Goal: Transaction & Acquisition: Purchase product/service

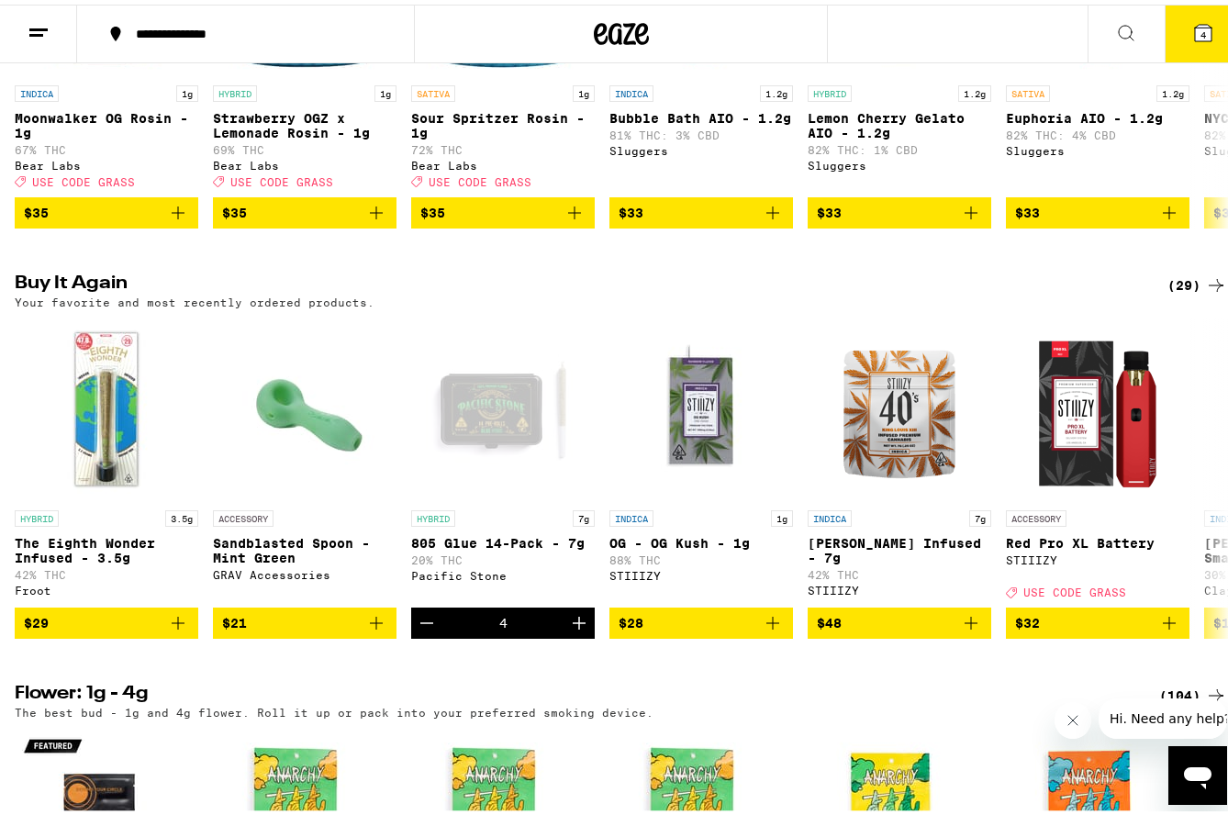
scroll to position [1927, 0]
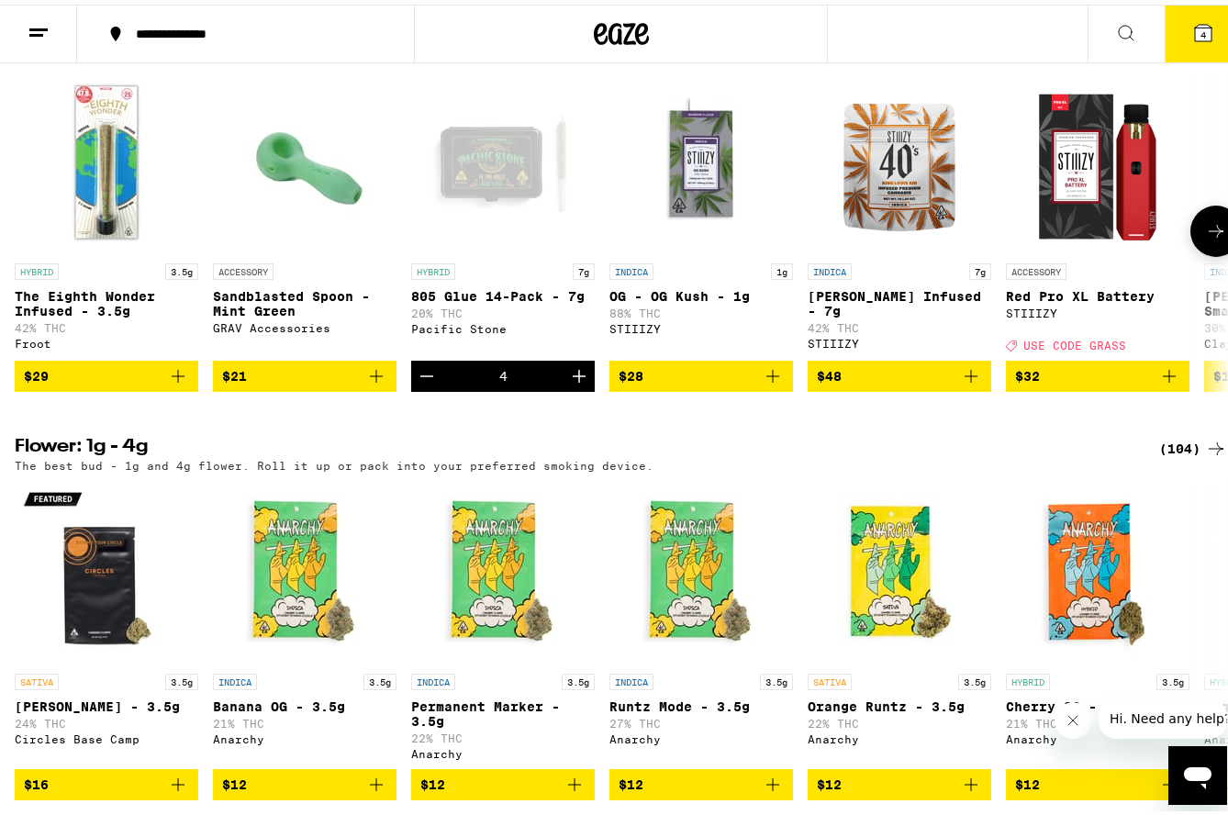
click at [422, 383] on icon "Decrement" at bounding box center [427, 372] width 22 height 22
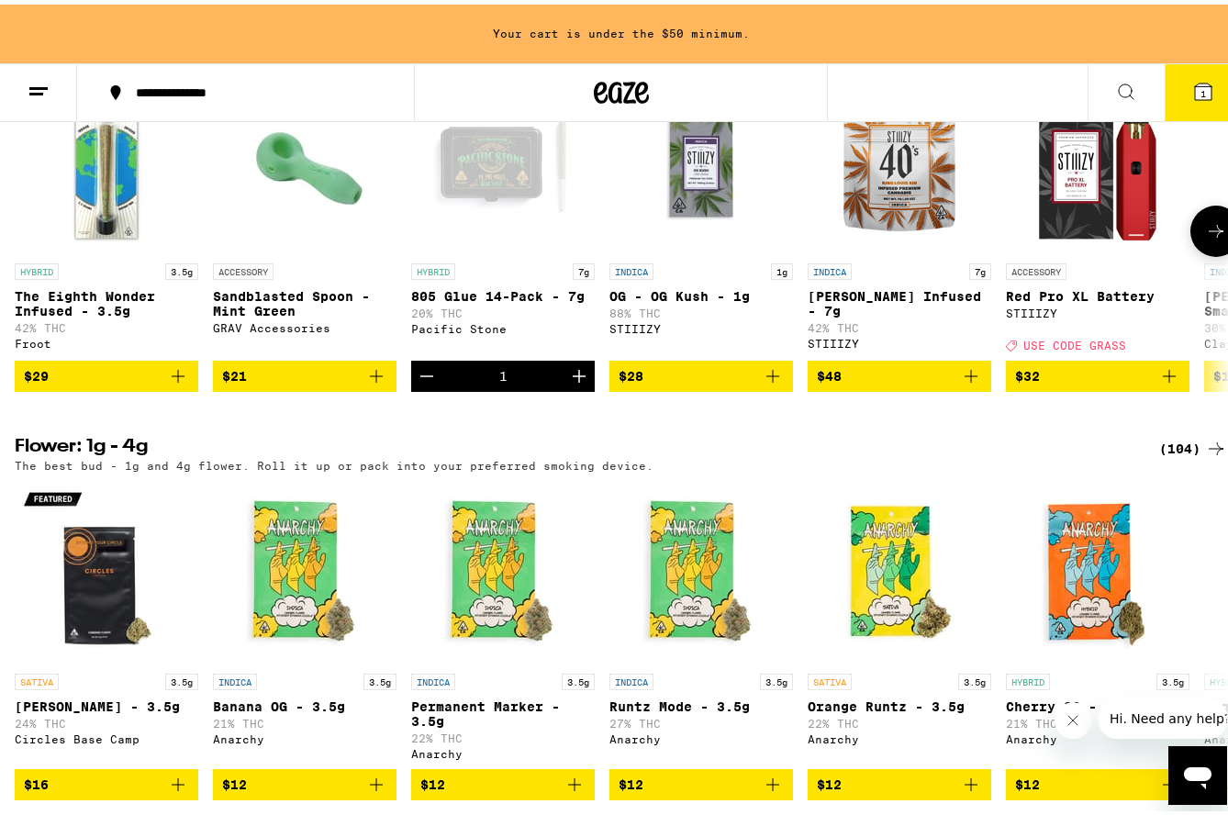
click at [422, 383] on icon "Decrement" at bounding box center [427, 372] width 22 height 22
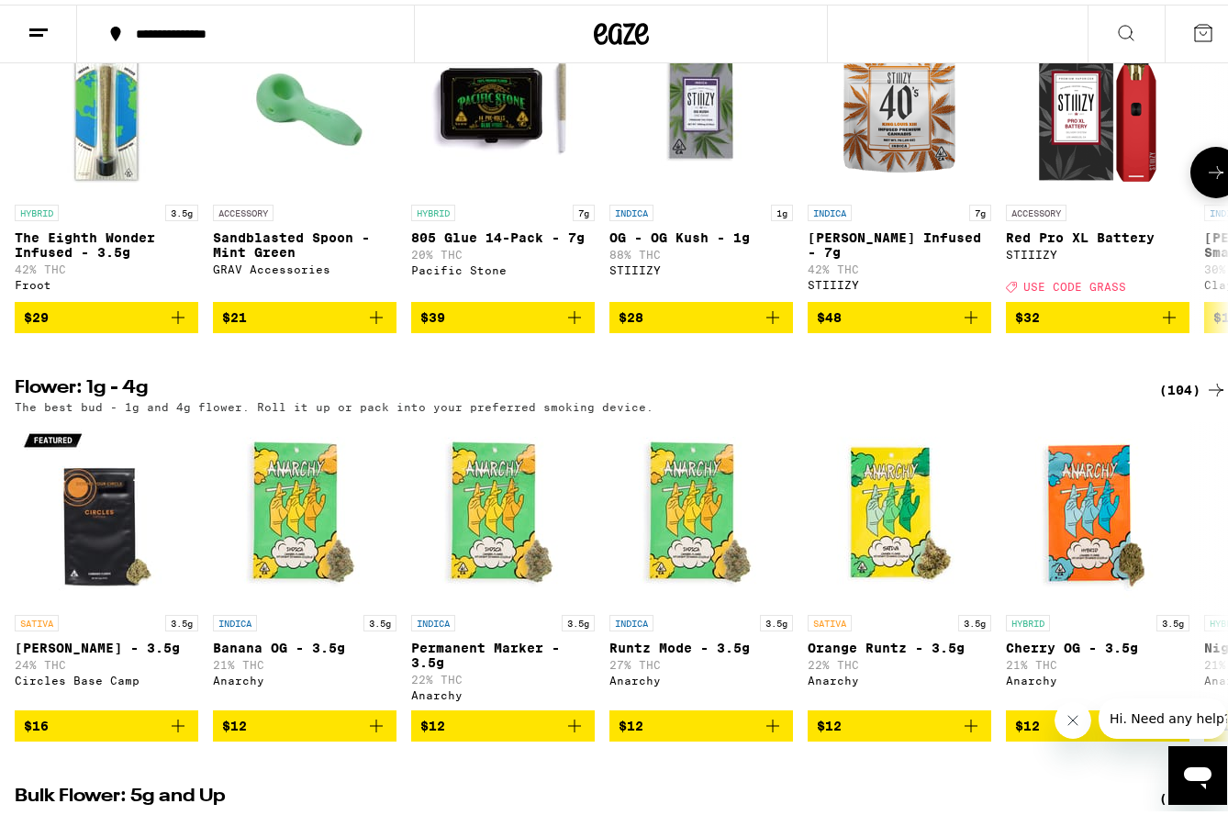
scroll to position [1927, 0]
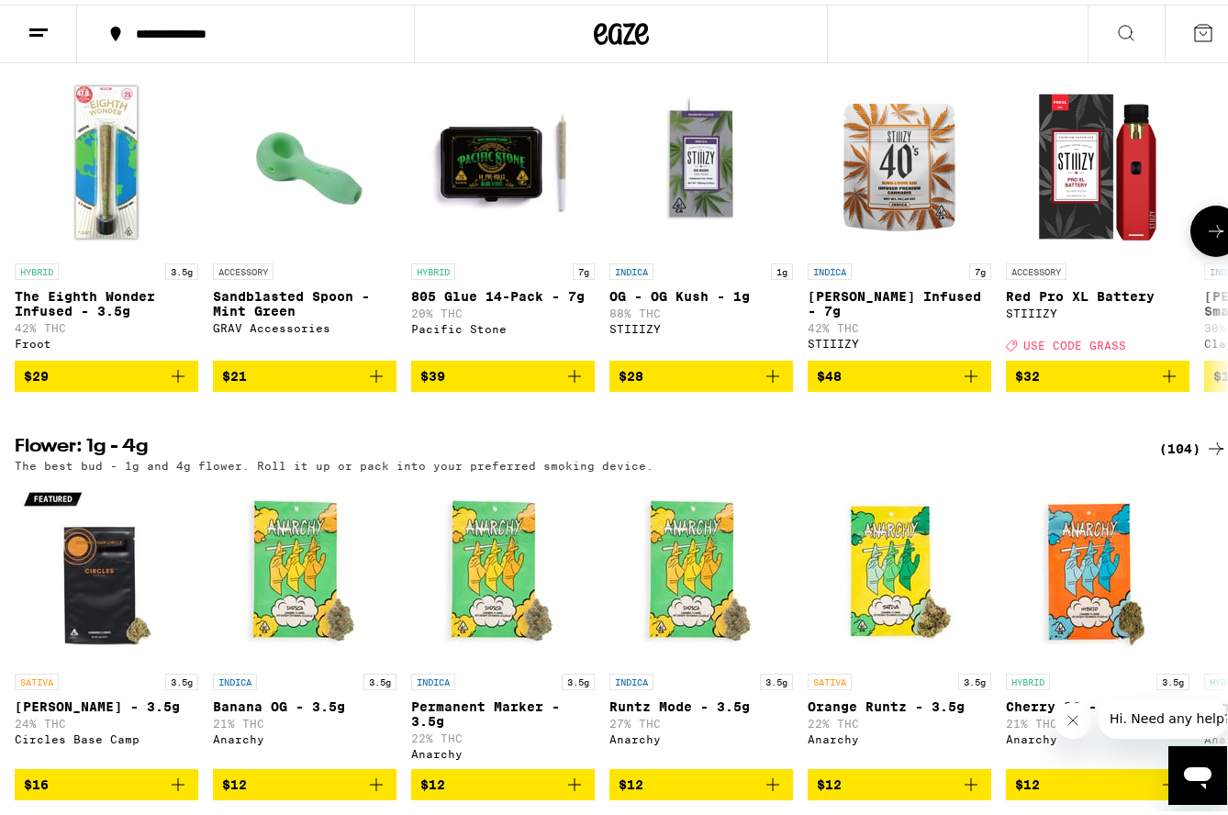
click at [1190, 252] on button at bounding box center [1215, 226] width 51 height 51
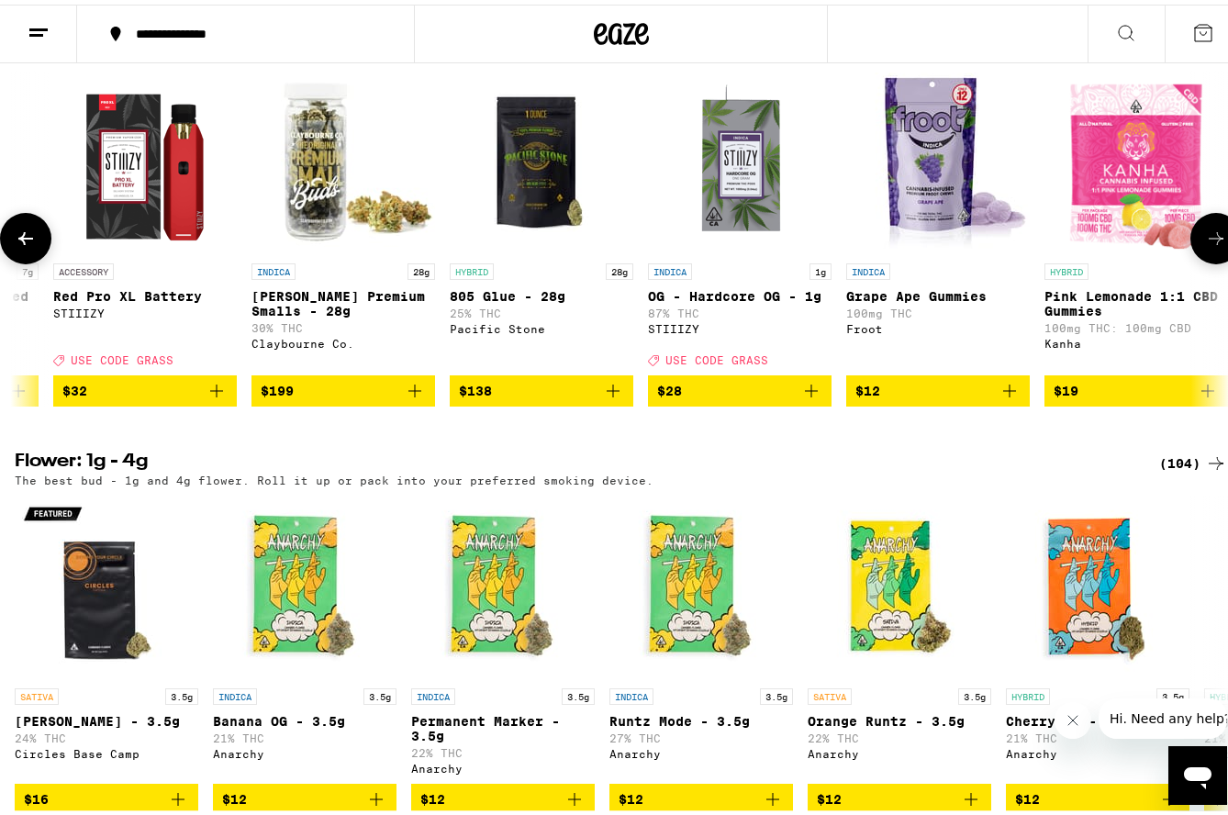
scroll to position [0, 999]
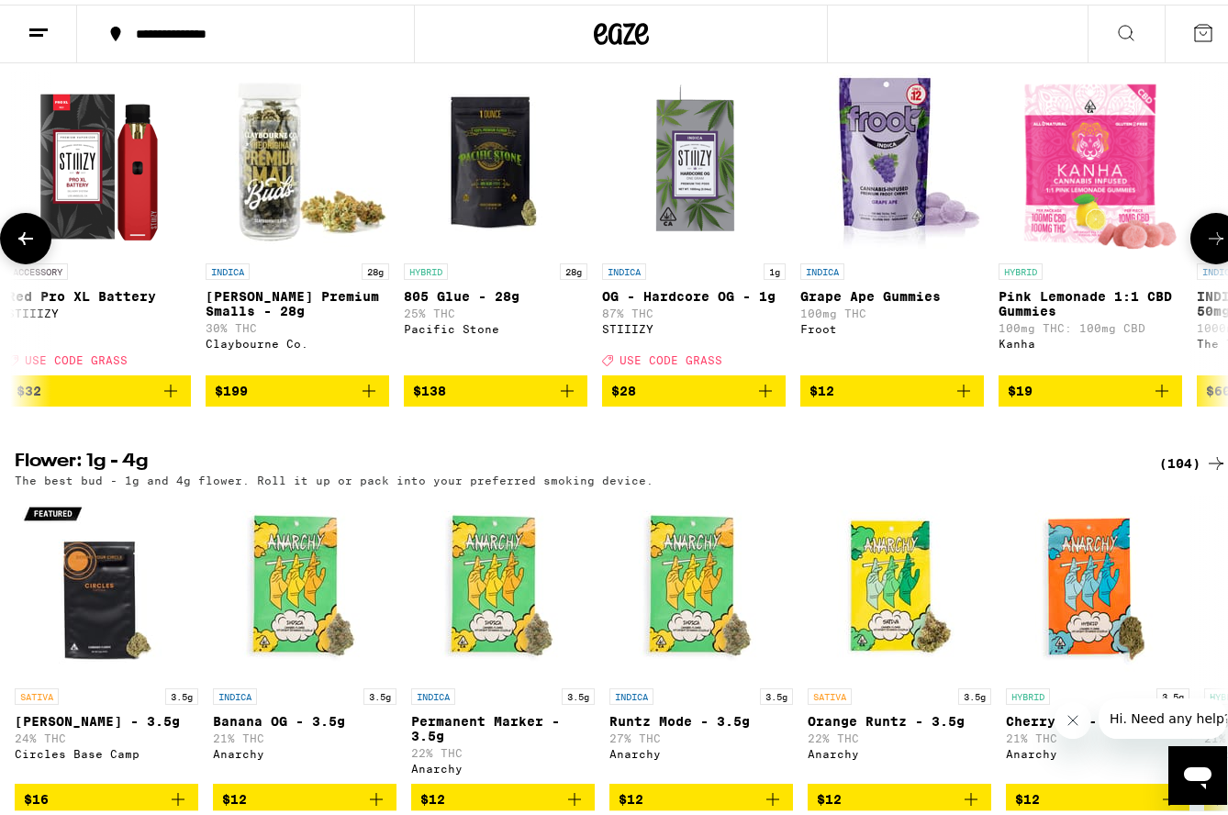
click at [1190, 260] on button at bounding box center [1215, 233] width 51 height 51
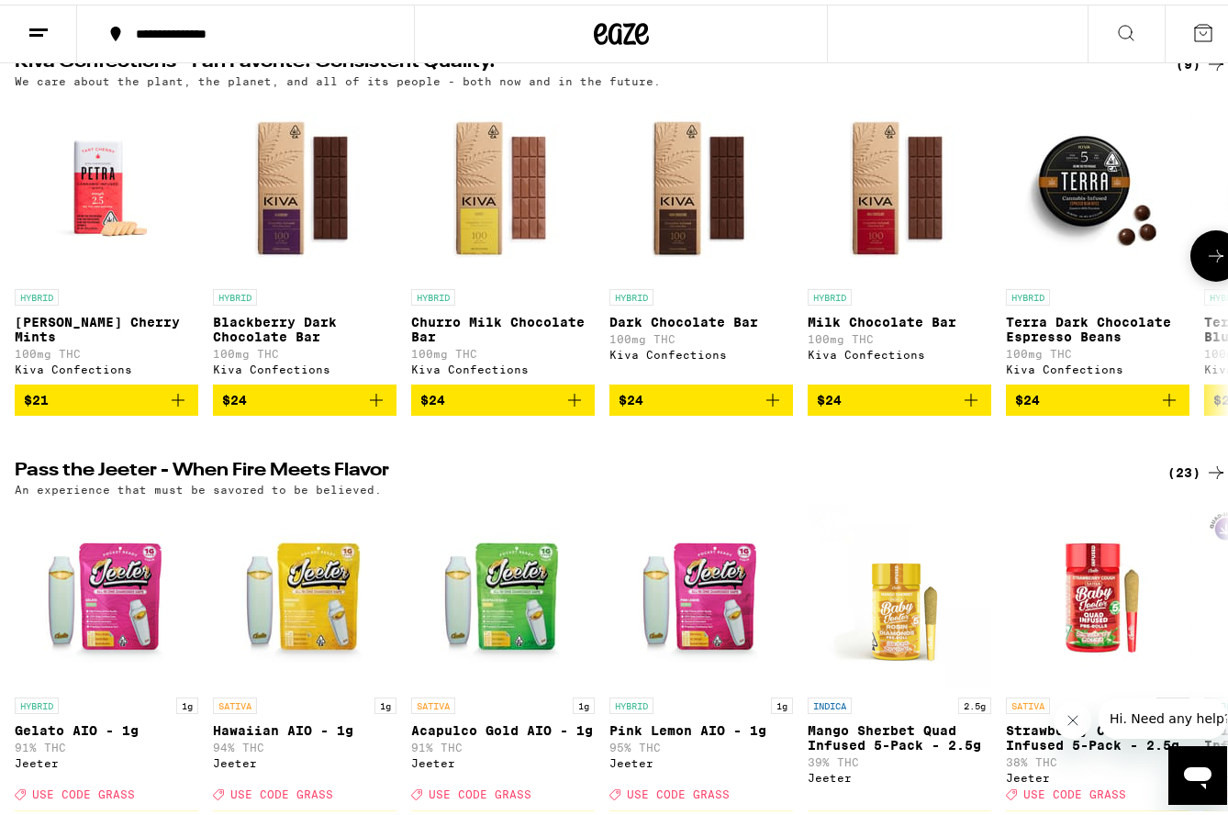
scroll to position [0, 0]
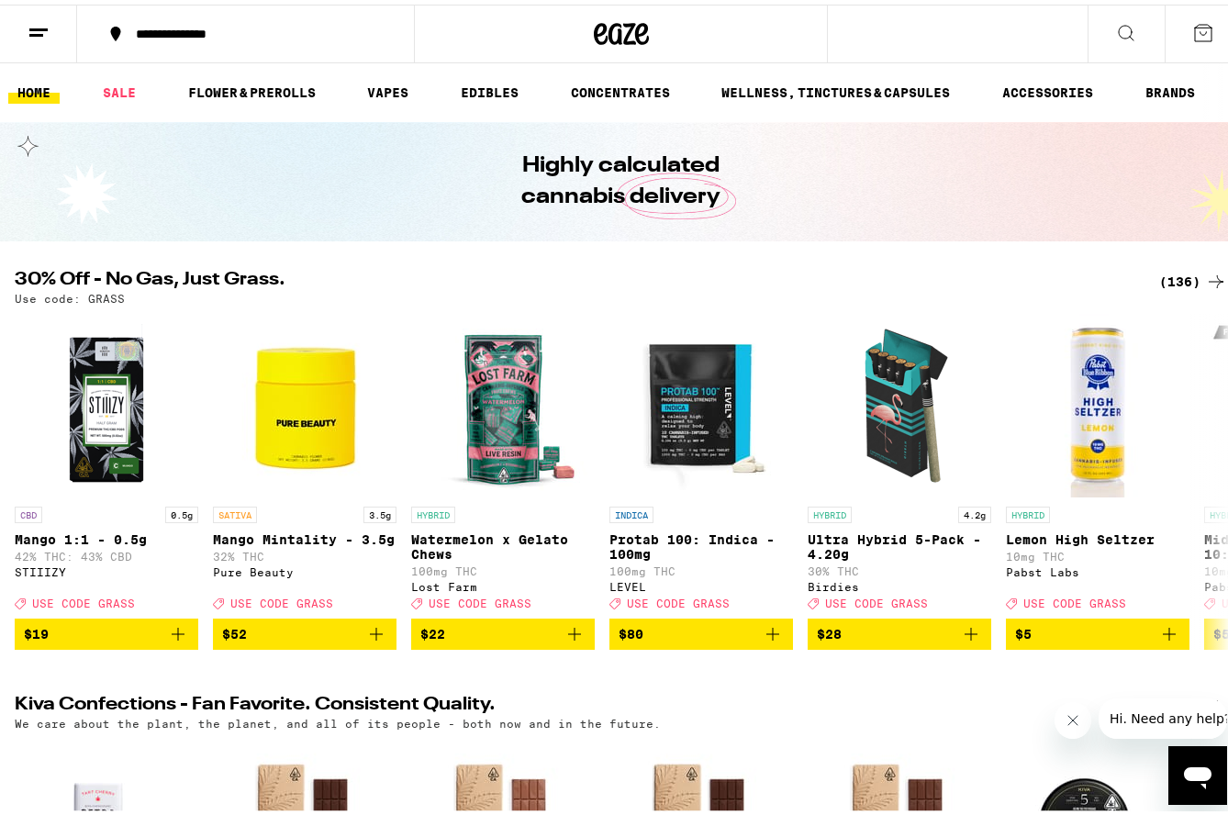
click at [1167, 278] on div "(136)" at bounding box center [1193, 277] width 68 height 22
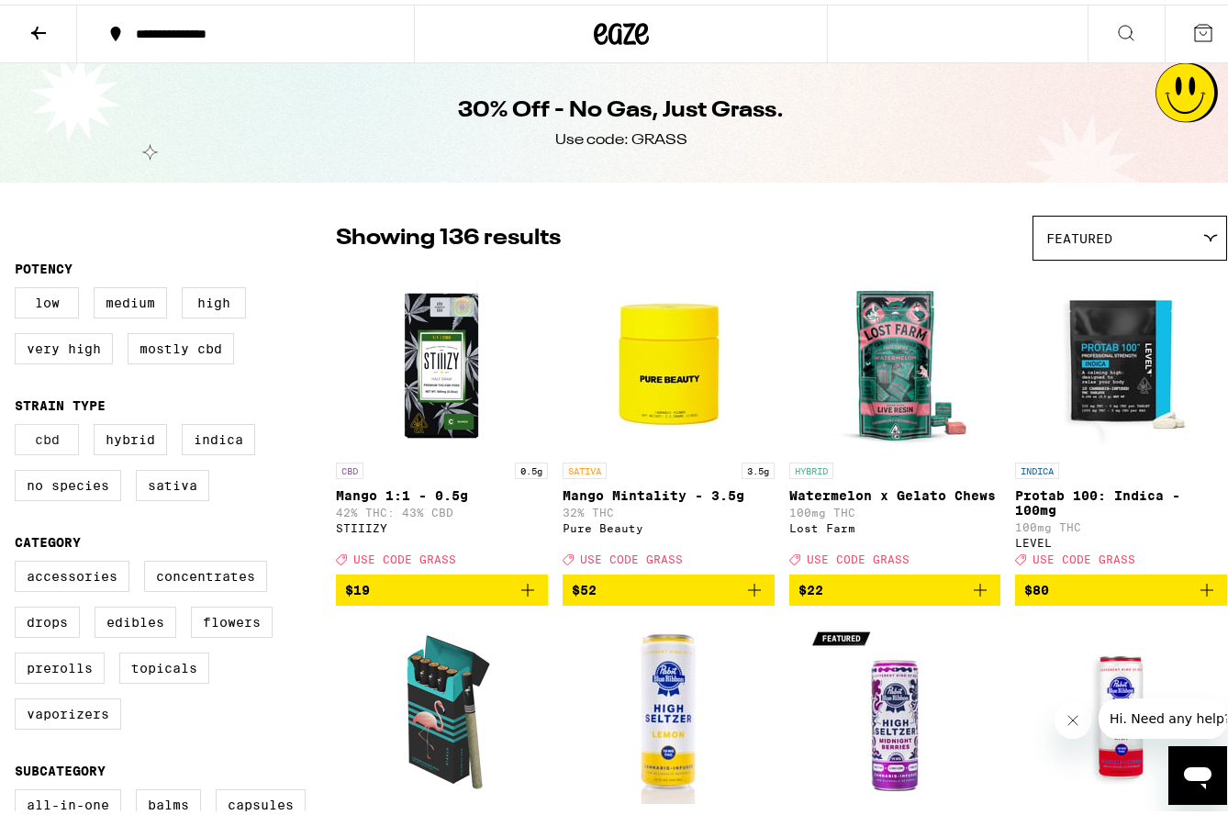
click at [46, 445] on label "CBD" at bounding box center [47, 434] width 64 height 31
click at [19, 423] on input "CBD" at bounding box center [18, 422] width 1 height 1
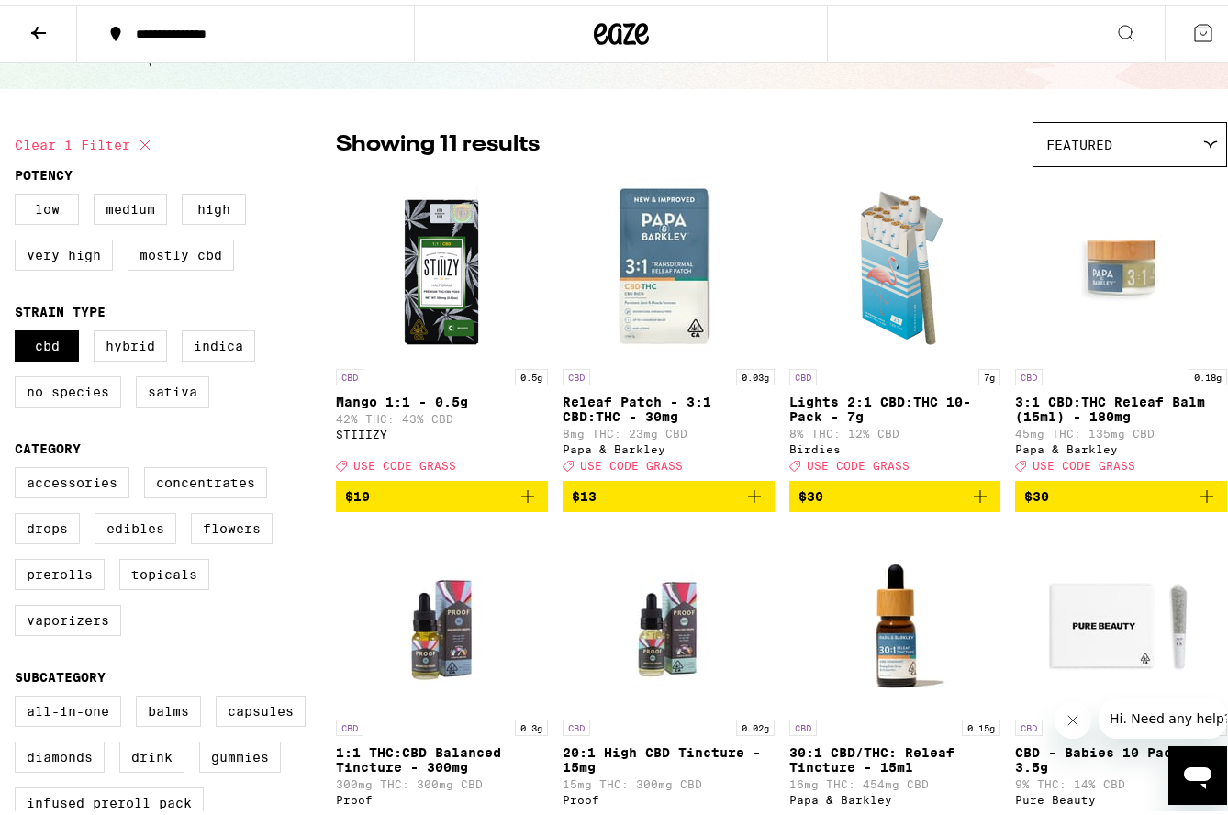
scroll to position [92, 0]
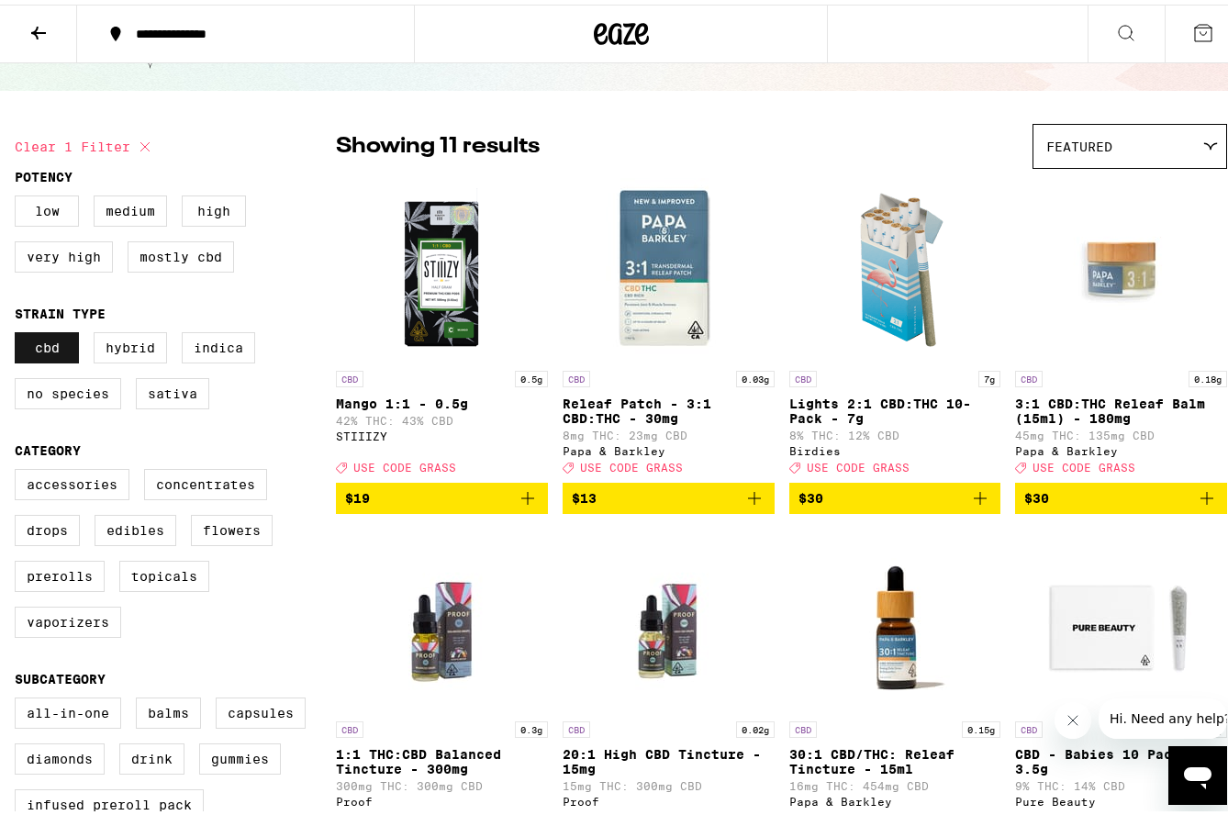
click at [54, 349] on label "CBD" at bounding box center [47, 343] width 64 height 31
click at [19, 331] on input "CBD" at bounding box center [18, 330] width 1 height 1
checkbox input "false"
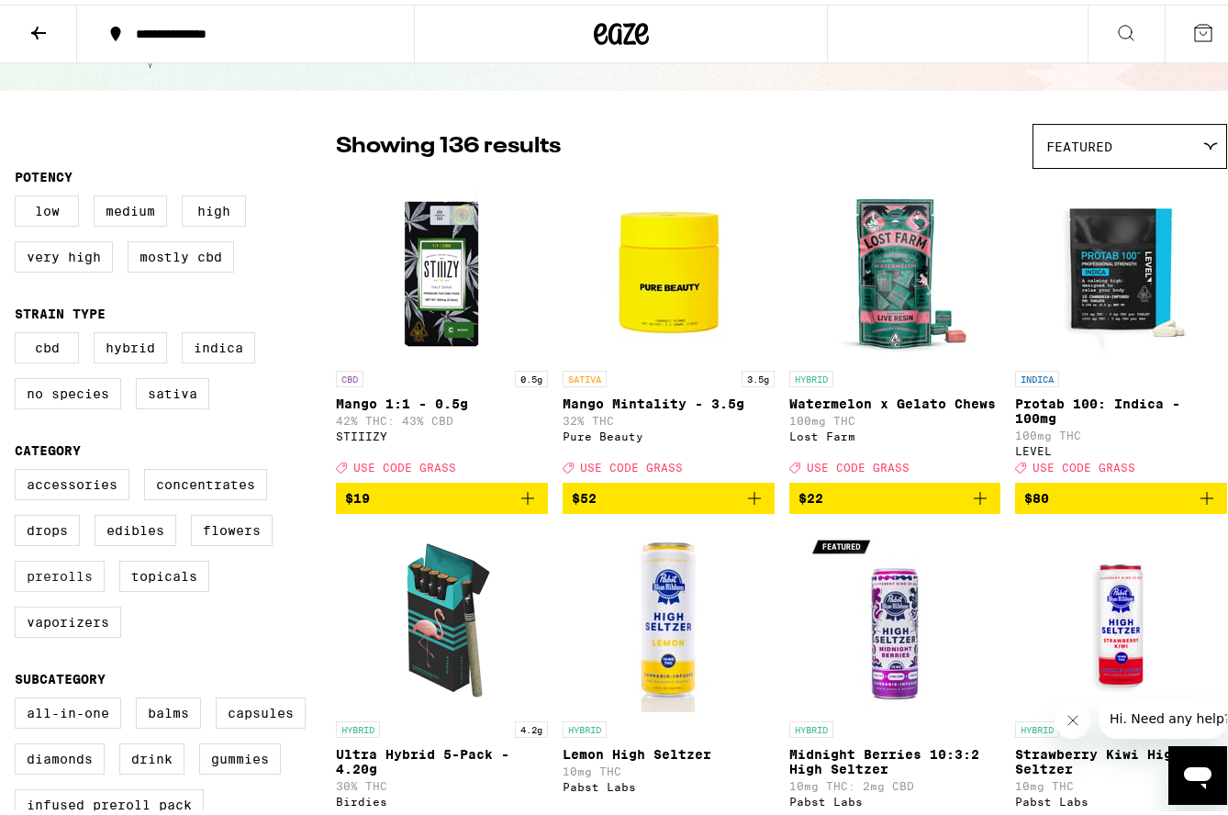
click at [62, 582] on label "Prerolls" at bounding box center [60, 571] width 90 height 31
click at [19, 468] on input "Prerolls" at bounding box center [18, 467] width 1 height 1
checkbox input "true"
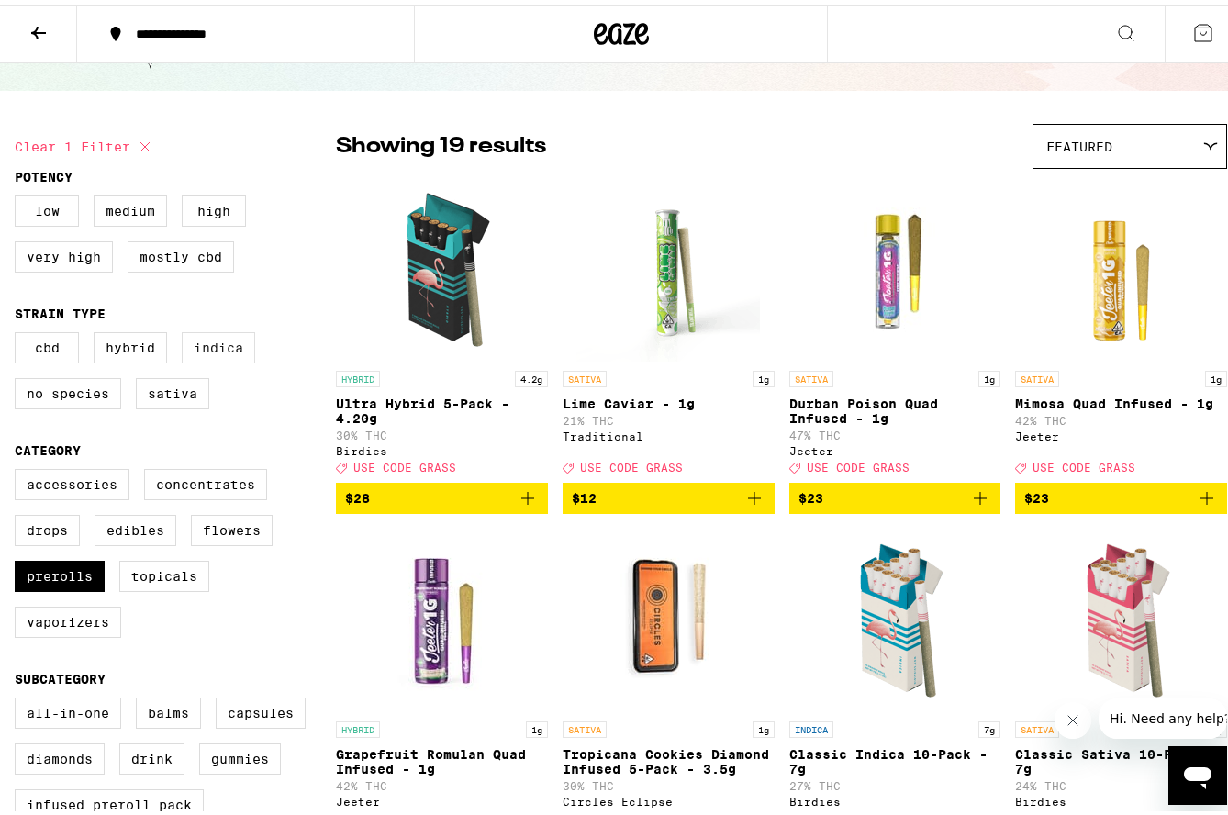
click at [218, 352] on label "Indica" at bounding box center [218, 343] width 73 height 31
click at [19, 331] on input "Indica" at bounding box center [18, 330] width 1 height 1
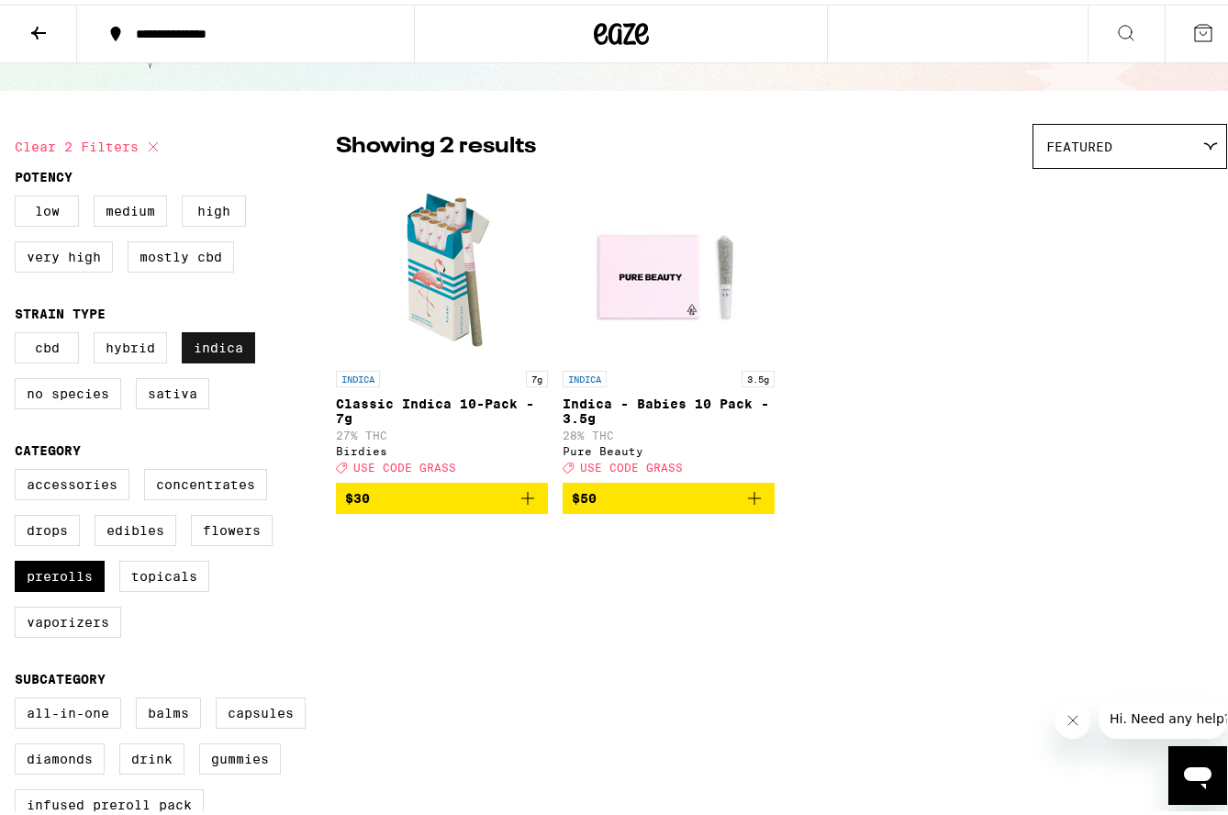
click at [218, 352] on label "Indica" at bounding box center [218, 343] width 73 height 31
click at [19, 331] on input "Indica" at bounding box center [18, 330] width 1 height 1
checkbox input "false"
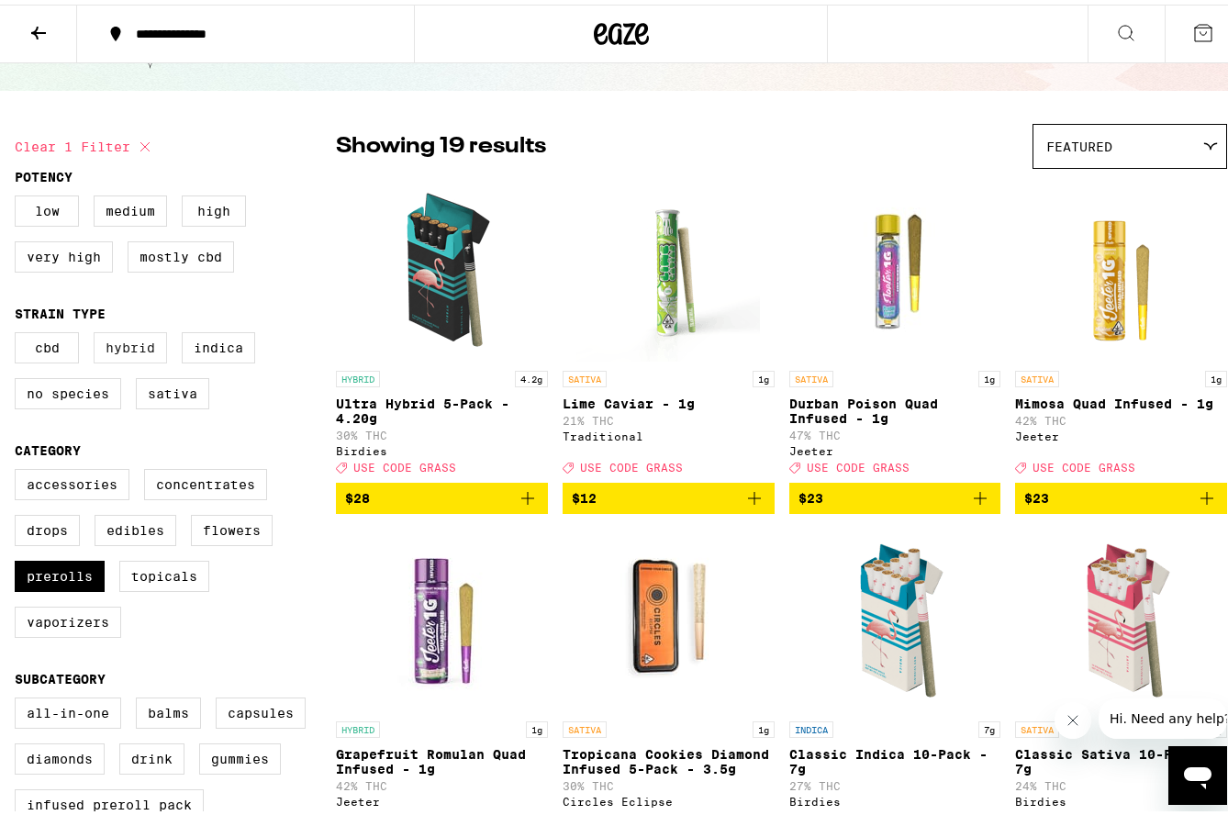
click at [102, 355] on label "Hybrid" at bounding box center [130, 343] width 73 height 31
click at [19, 331] on input "Hybrid" at bounding box center [18, 330] width 1 height 1
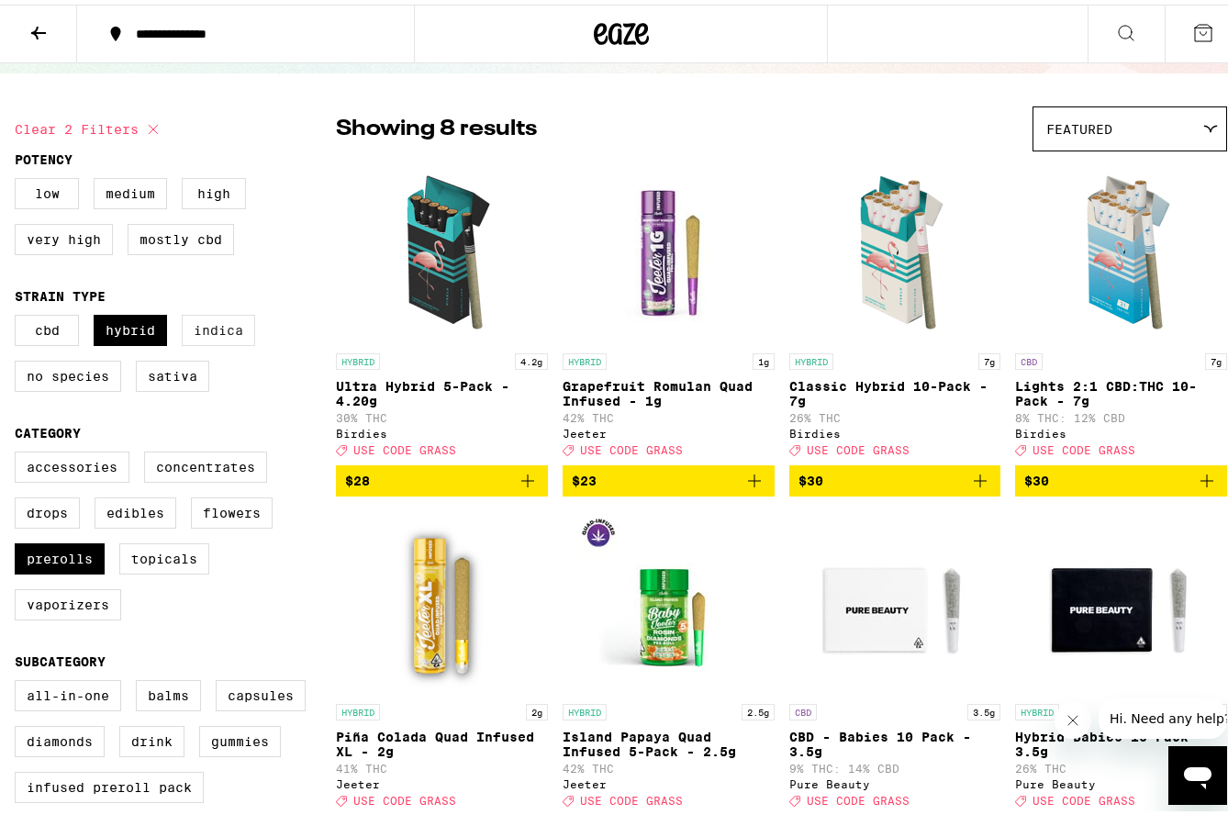
scroll to position [92, 0]
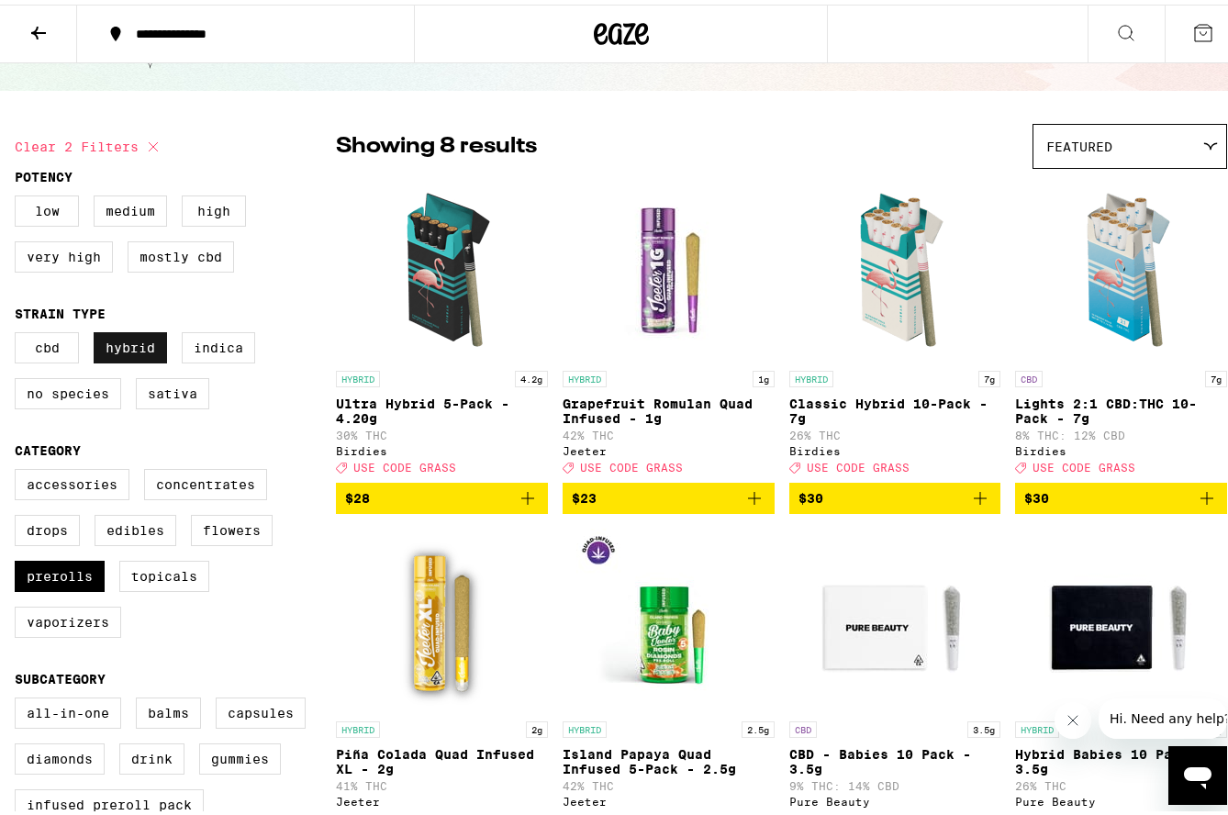
click at [123, 351] on label "Hybrid" at bounding box center [130, 343] width 73 height 31
click at [19, 331] on input "Hybrid" at bounding box center [18, 330] width 1 height 1
checkbox input "false"
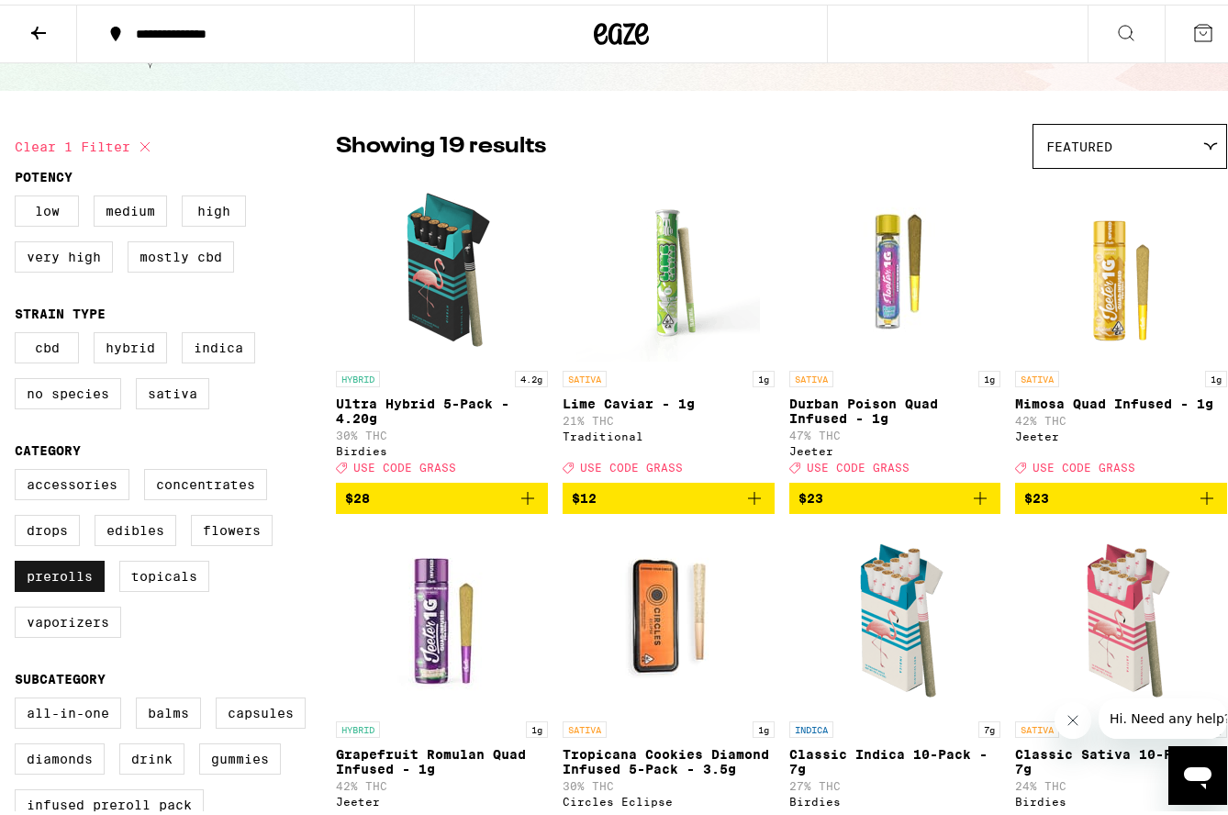
click at [70, 587] on label "Prerolls" at bounding box center [60, 571] width 90 height 31
click at [19, 468] on input "Prerolls" at bounding box center [18, 467] width 1 height 1
checkbox input "false"
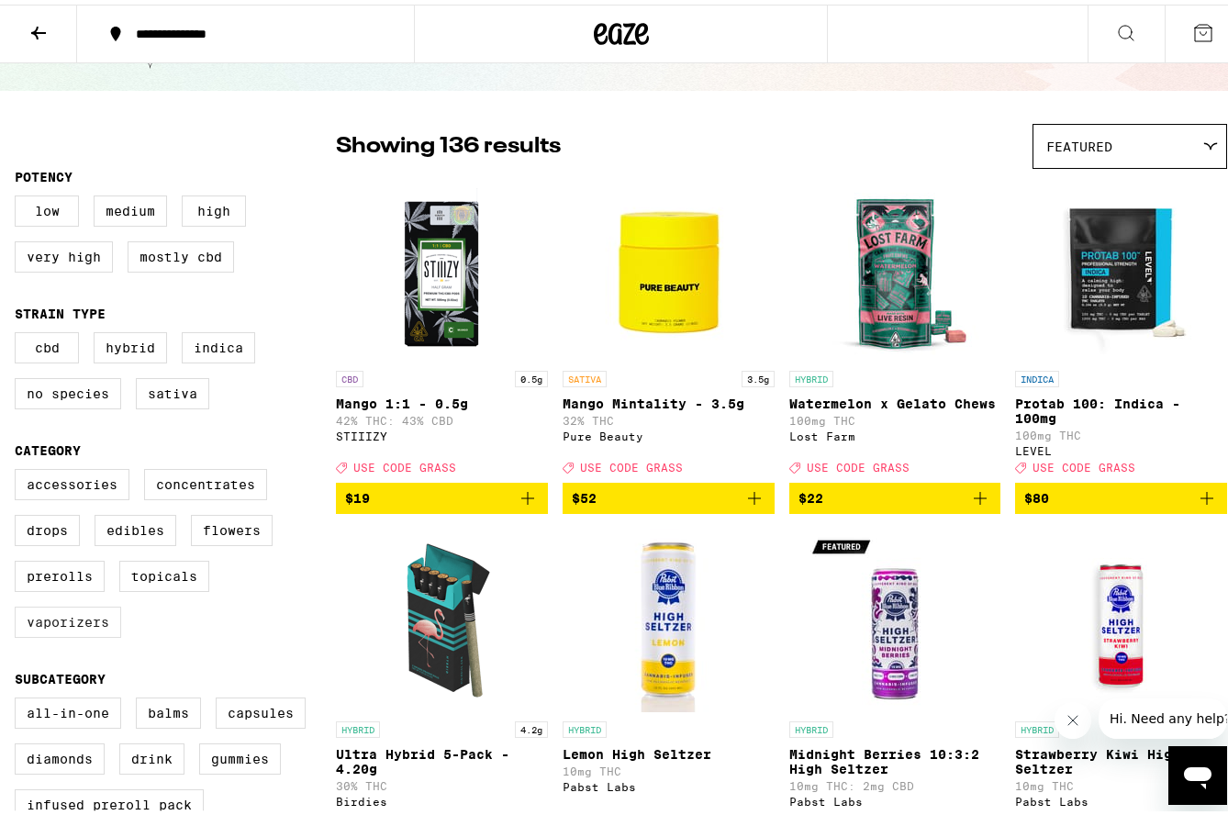
click at [72, 633] on label "Vaporizers" at bounding box center [68, 617] width 106 height 31
click at [19, 468] on input "Vaporizers" at bounding box center [18, 467] width 1 height 1
checkbox input "true"
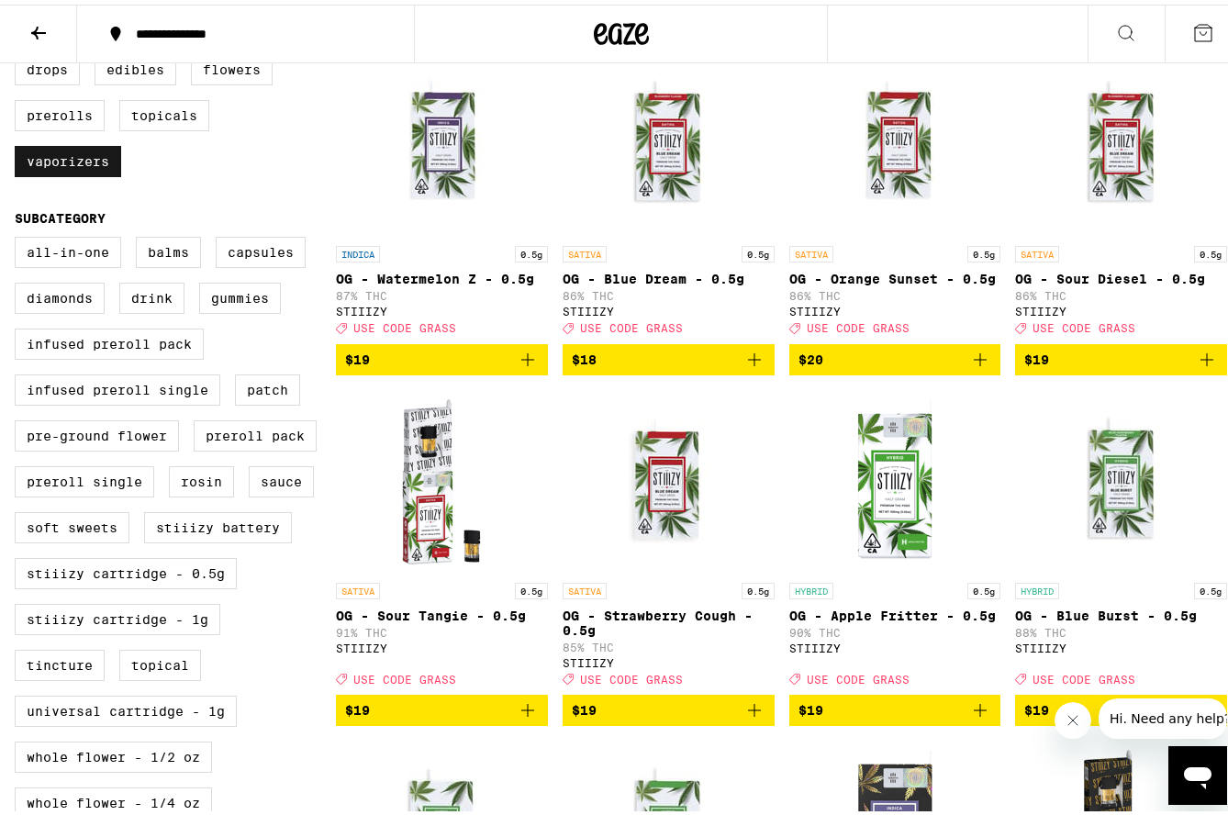
scroll to position [642, 0]
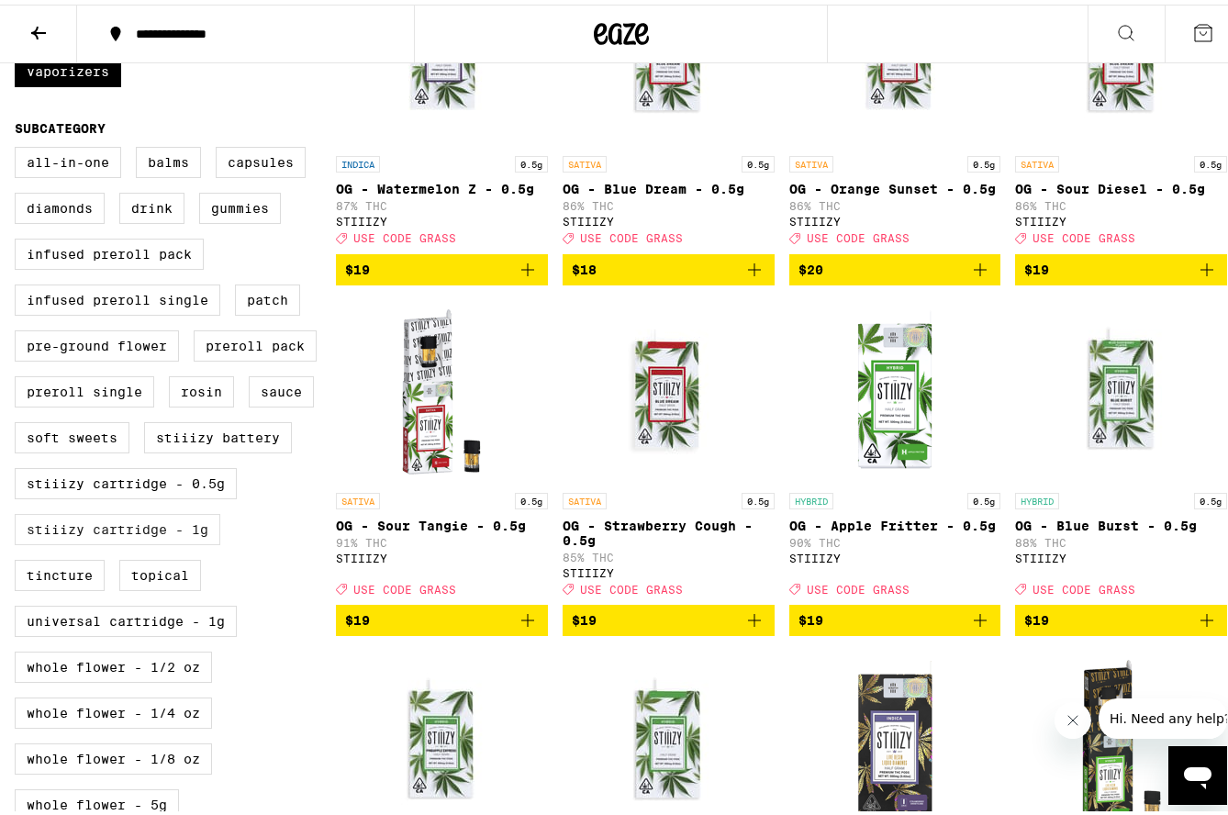
click at [163, 541] on label "STIIIZY Cartridge - 1g" at bounding box center [118, 524] width 206 height 31
click at [19, 146] on input "STIIIZY Cartridge - 1g" at bounding box center [18, 145] width 1 height 1
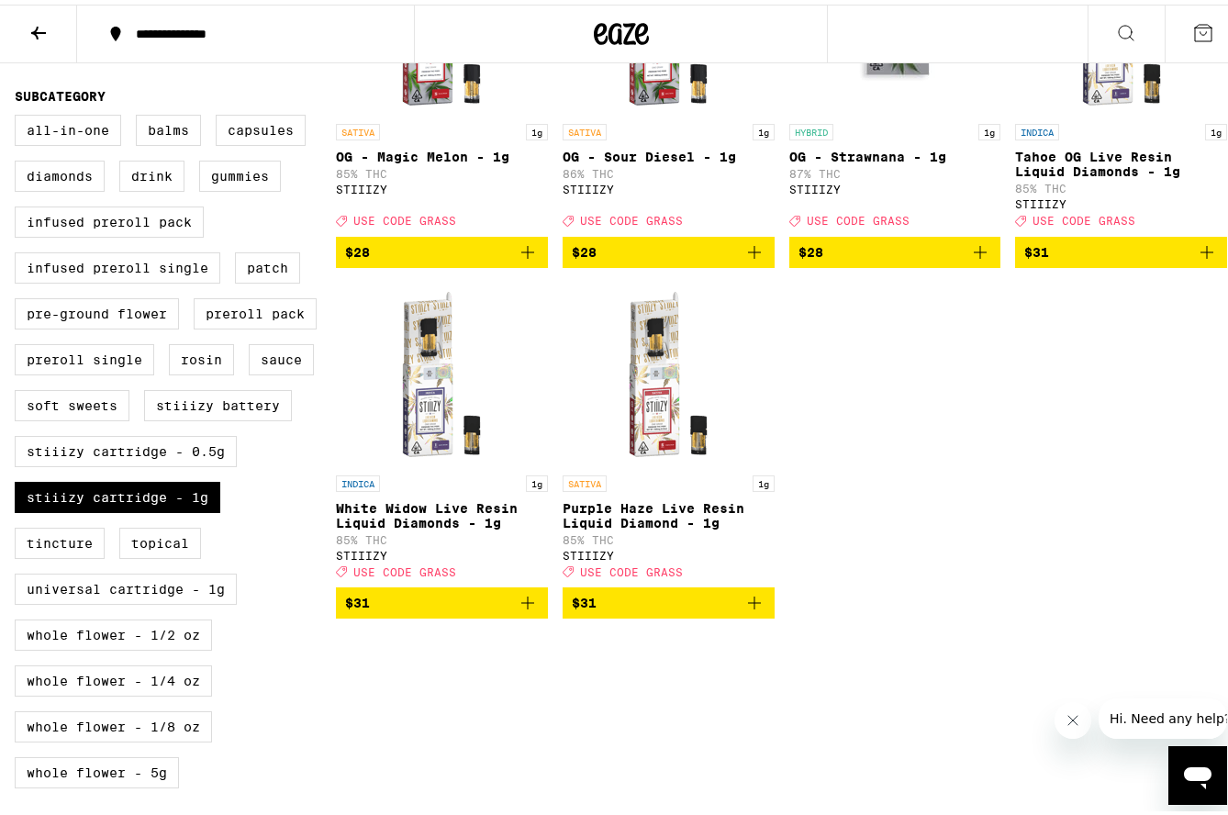
scroll to position [642, 0]
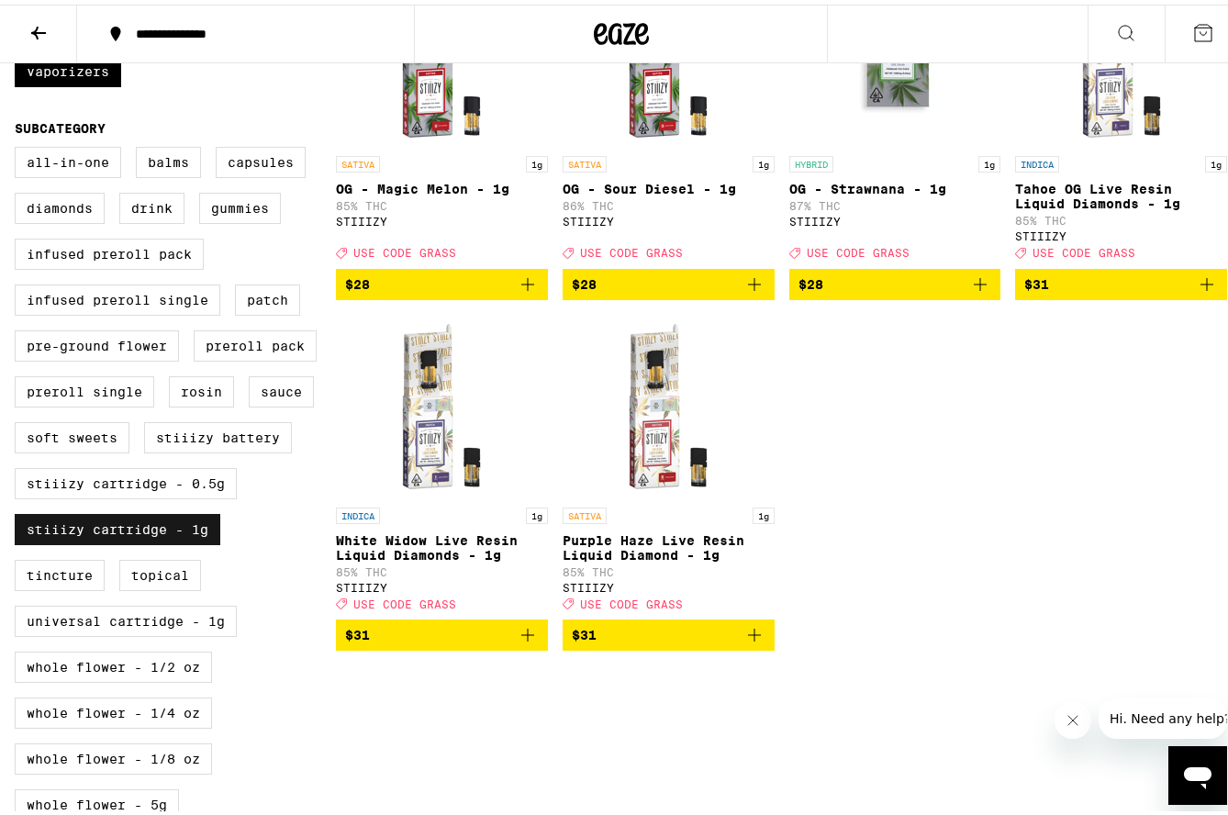
click at [99, 541] on label "STIIIZY Cartridge - 1g" at bounding box center [118, 524] width 206 height 31
click at [19, 146] on input "STIIIZY Cartridge - 1g" at bounding box center [18, 145] width 1 height 1
checkbox input "false"
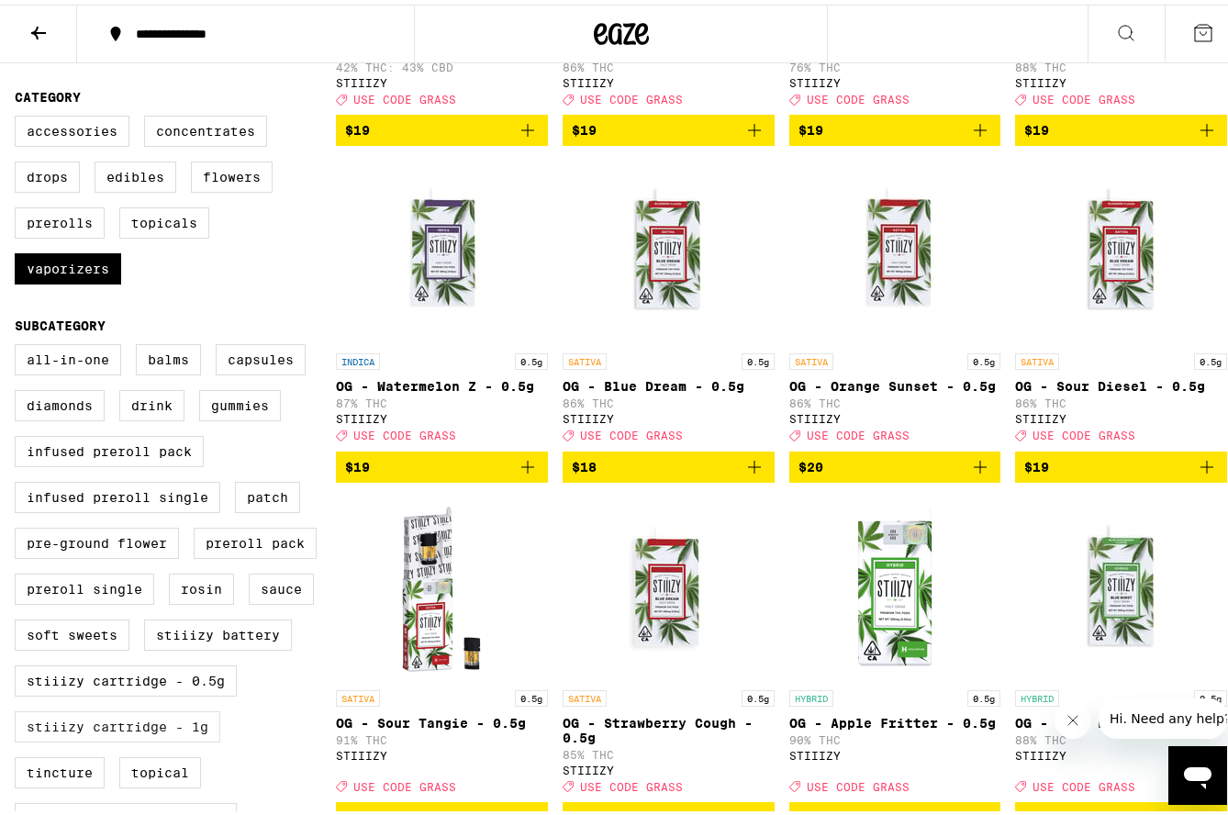
scroll to position [92, 0]
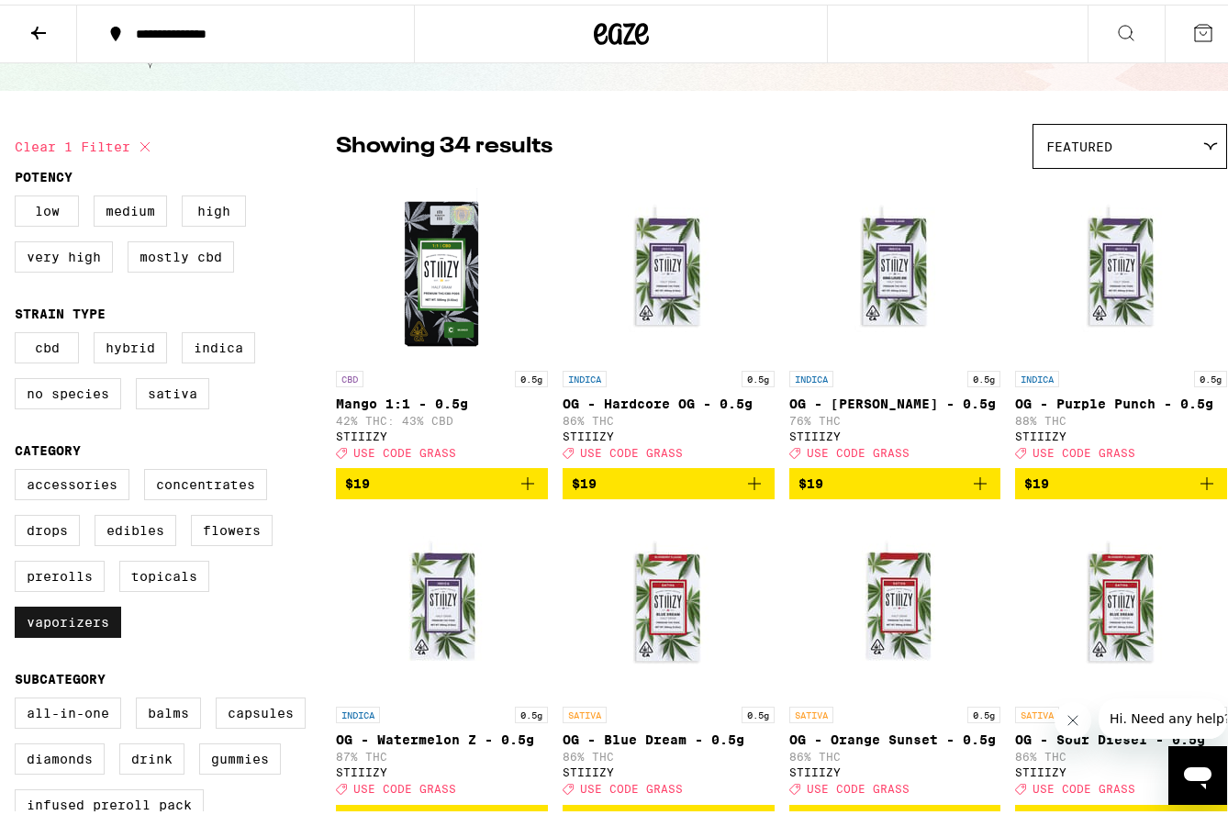
click at [53, 633] on label "Vaporizers" at bounding box center [68, 617] width 106 height 31
click at [19, 468] on input "Vaporizers" at bounding box center [18, 467] width 1 height 1
checkbox input "false"
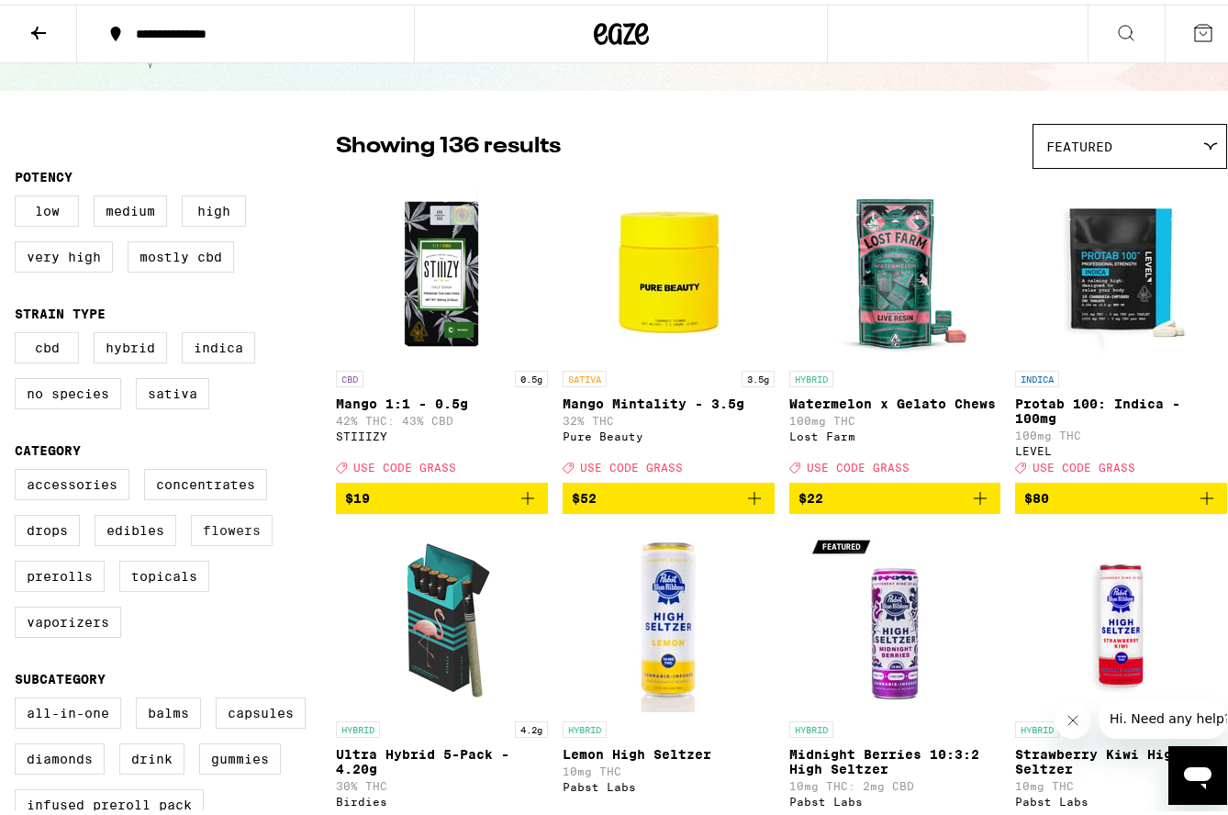
click at [210, 541] on label "Flowers" at bounding box center [232, 525] width 82 height 31
click at [19, 468] on input "Flowers" at bounding box center [18, 467] width 1 height 1
checkbox input "true"
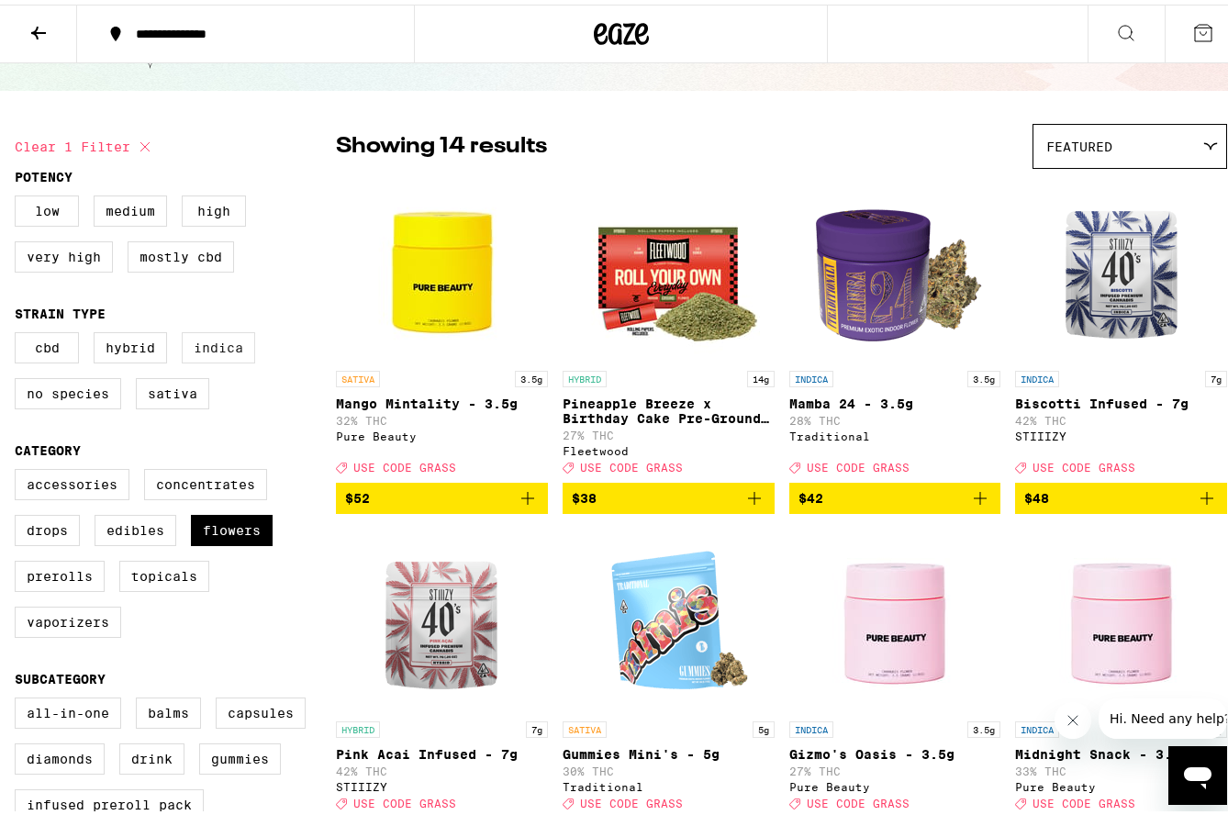
click at [220, 356] on label "Indica" at bounding box center [218, 343] width 73 height 31
click at [19, 331] on input "Indica" at bounding box center [18, 330] width 1 height 1
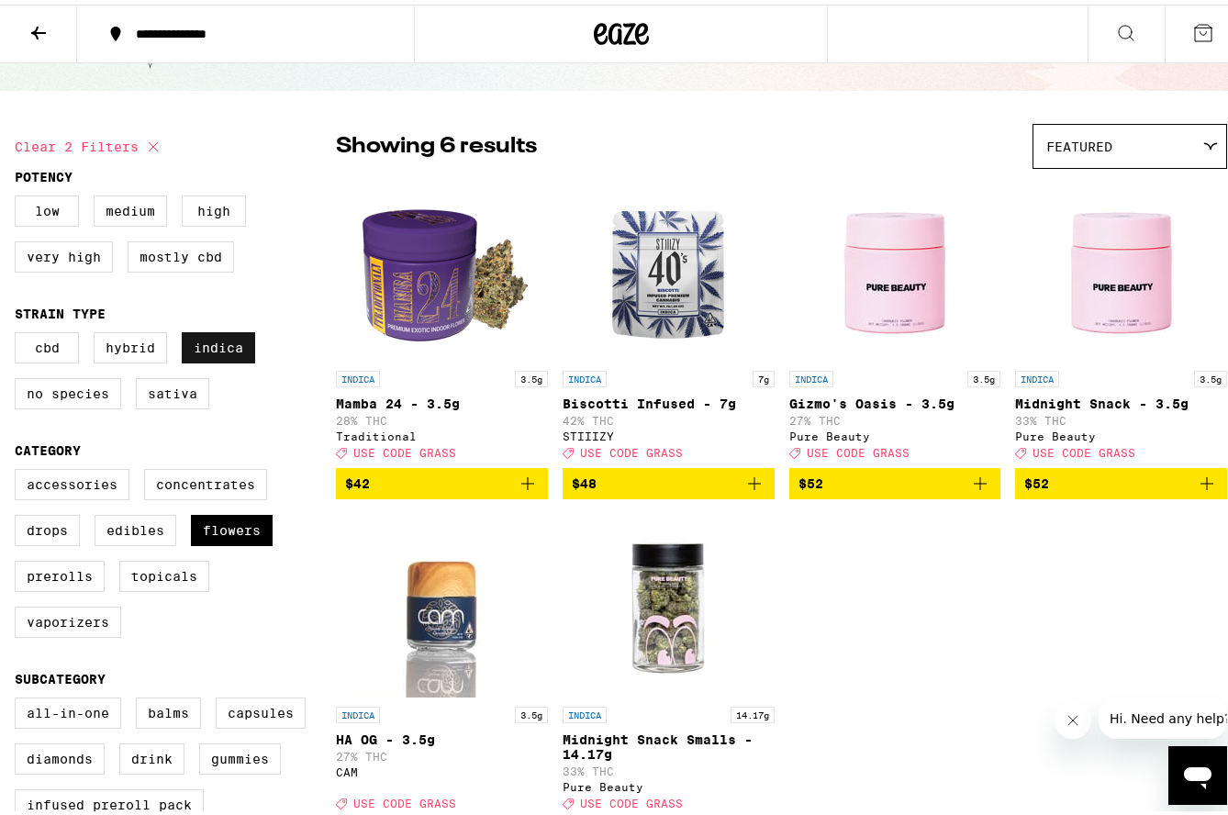
click at [220, 356] on label "Indica" at bounding box center [218, 343] width 73 height 31
click at [19, 331] on input "Indica" at bounding box center [18, 330] width 1 height 1
checkbox input "false"
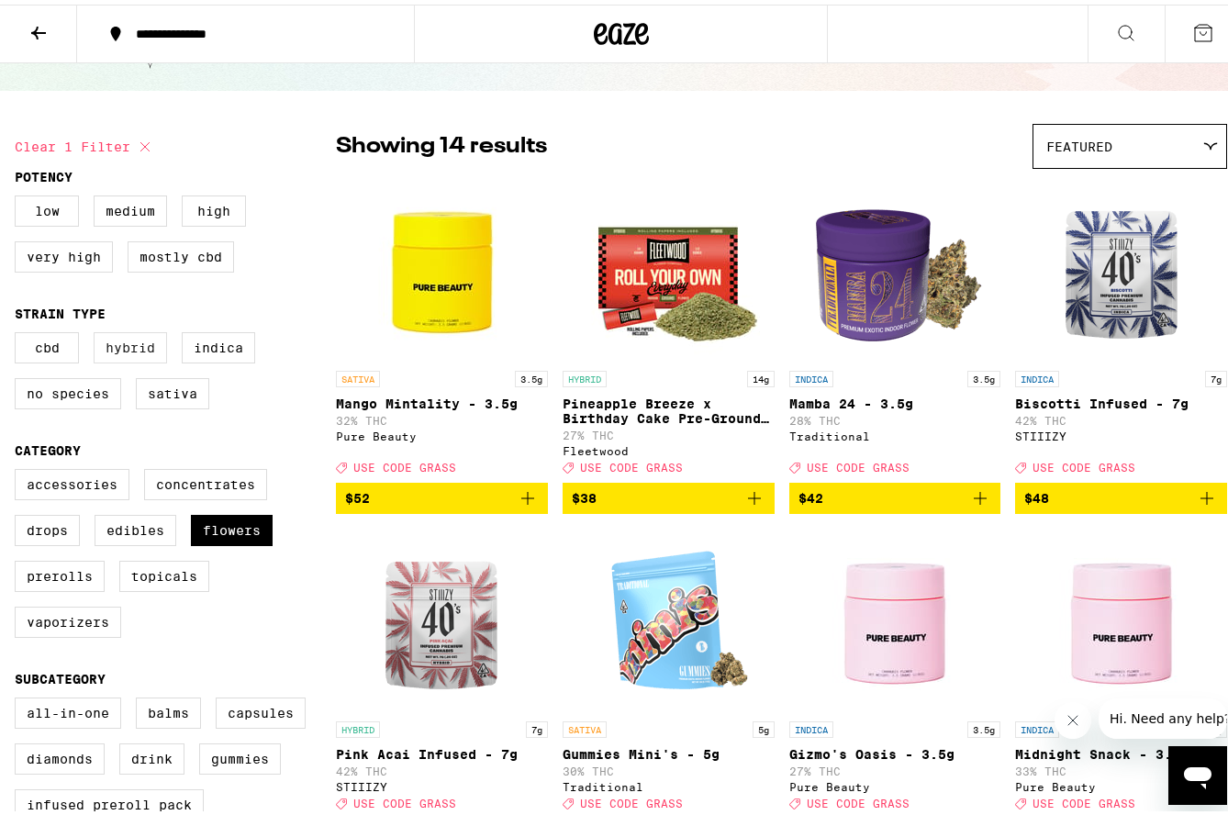
click at [119, 351] on label "Hybrid" at bounding box center [130, 343] width 73 height 31
click at [19, 331] on input "Hybrid" at bounding box center [18, 330] width 1 height 1
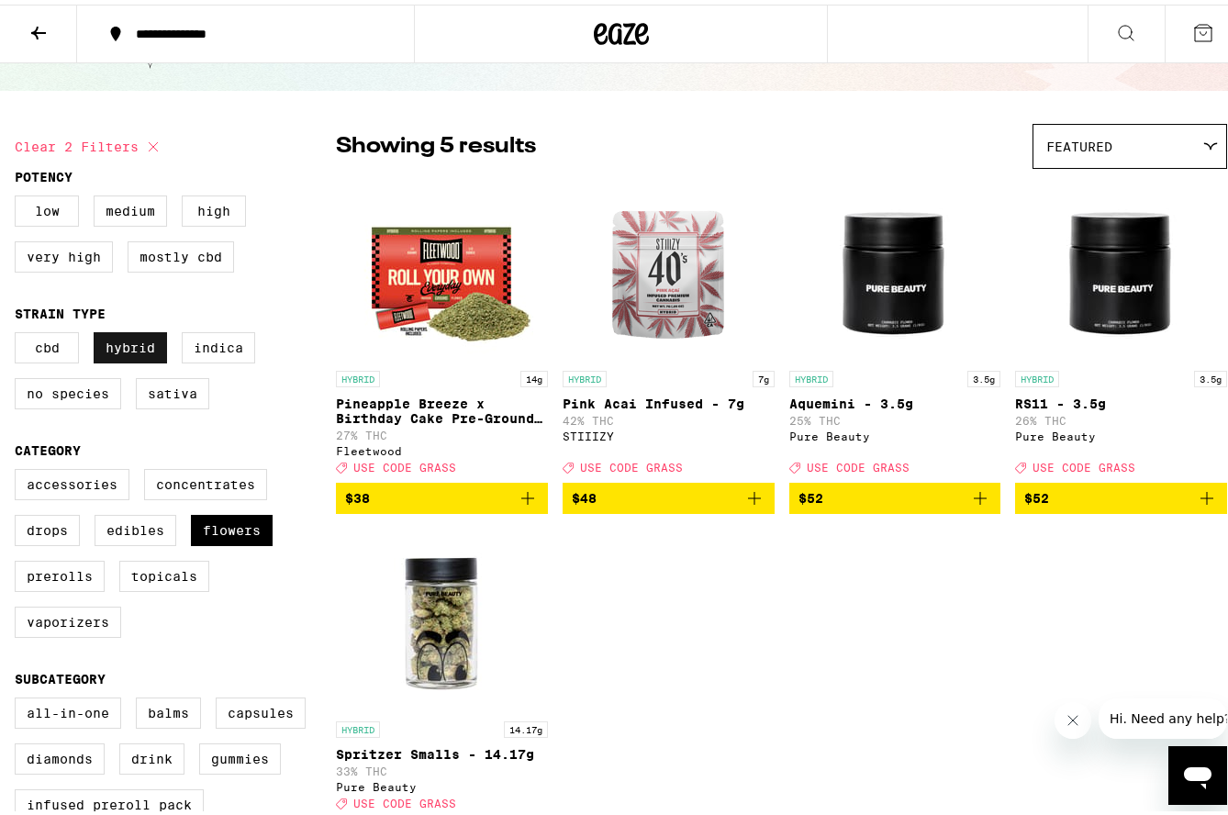
click at [119, 351] on label "Hybrid" at bounding box center [130, 343] width 73 height 31
click at [19, 331] on input "Hybrid" at bounding box center [18, 330] width 1 height 1
checkbox input "false"
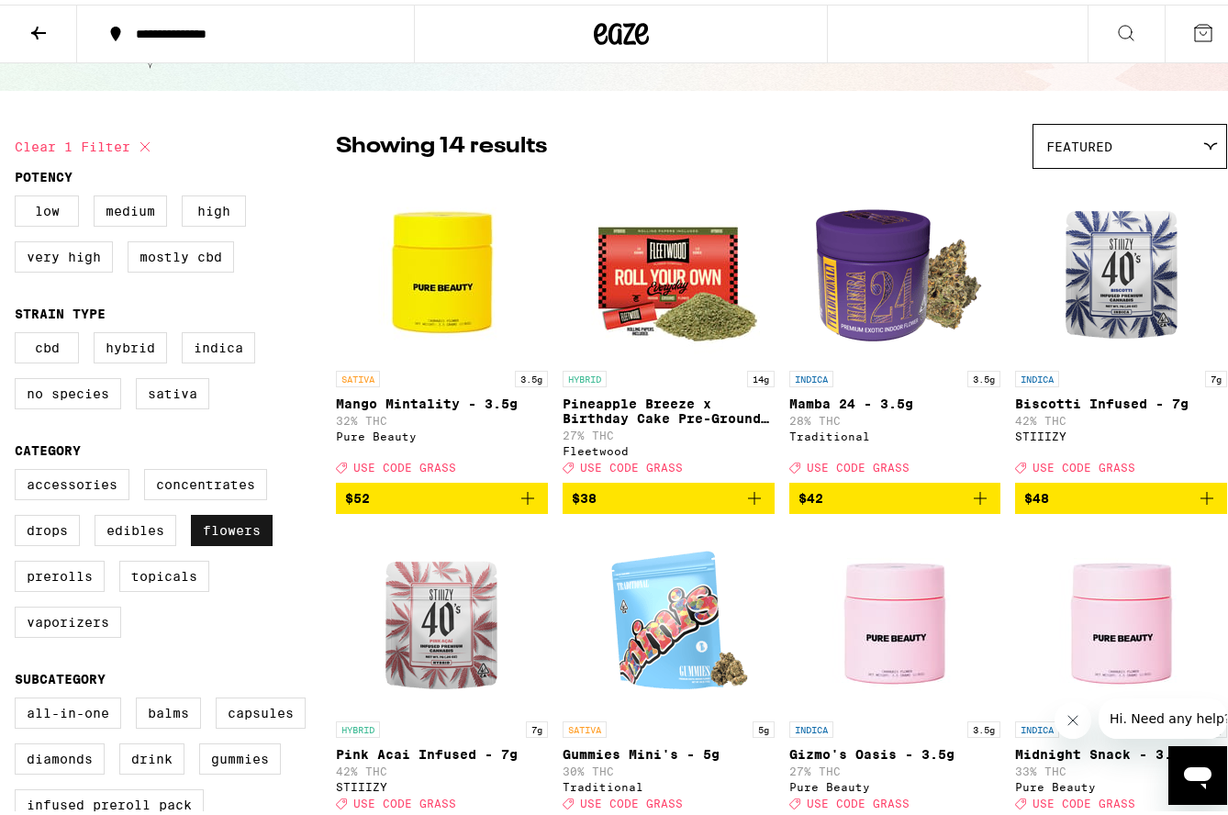
click at [209, 541] on label "Flowers" at bounding box center [232, 525] width 82 height 31
click at [19, 468] on input "Flowers" at bounding box center [18, 467] width 1 height 1
checkbox input "false"
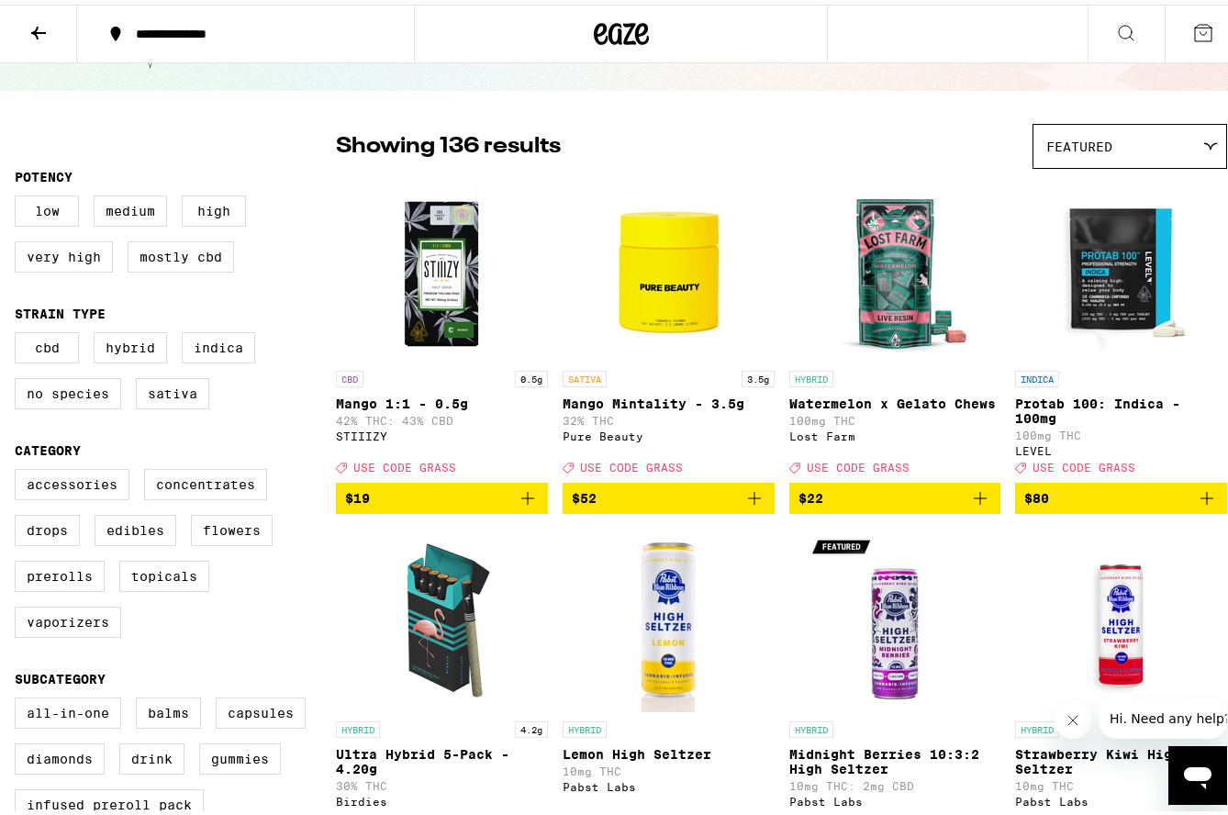
click at [37, 28] on icon at bounding box center [38, 28] width 15 height 13
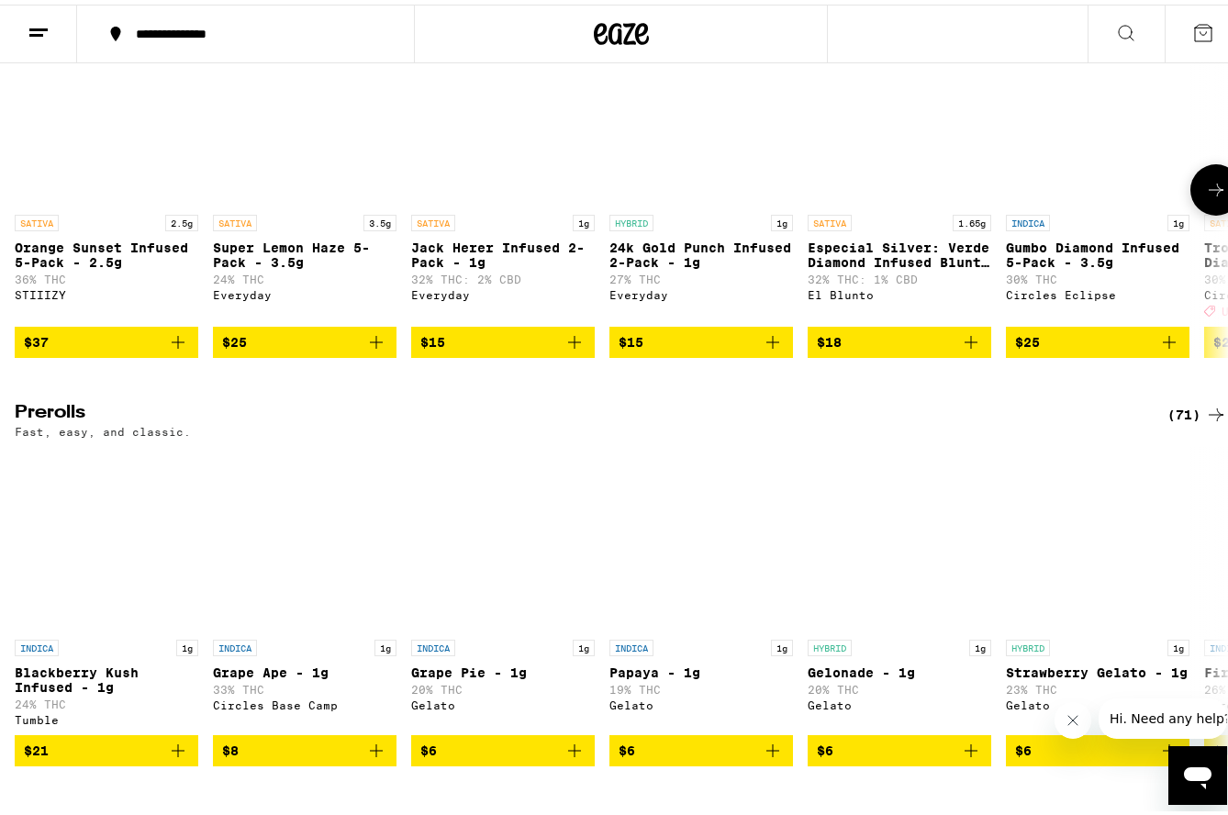
scroll to position [5048, 0]
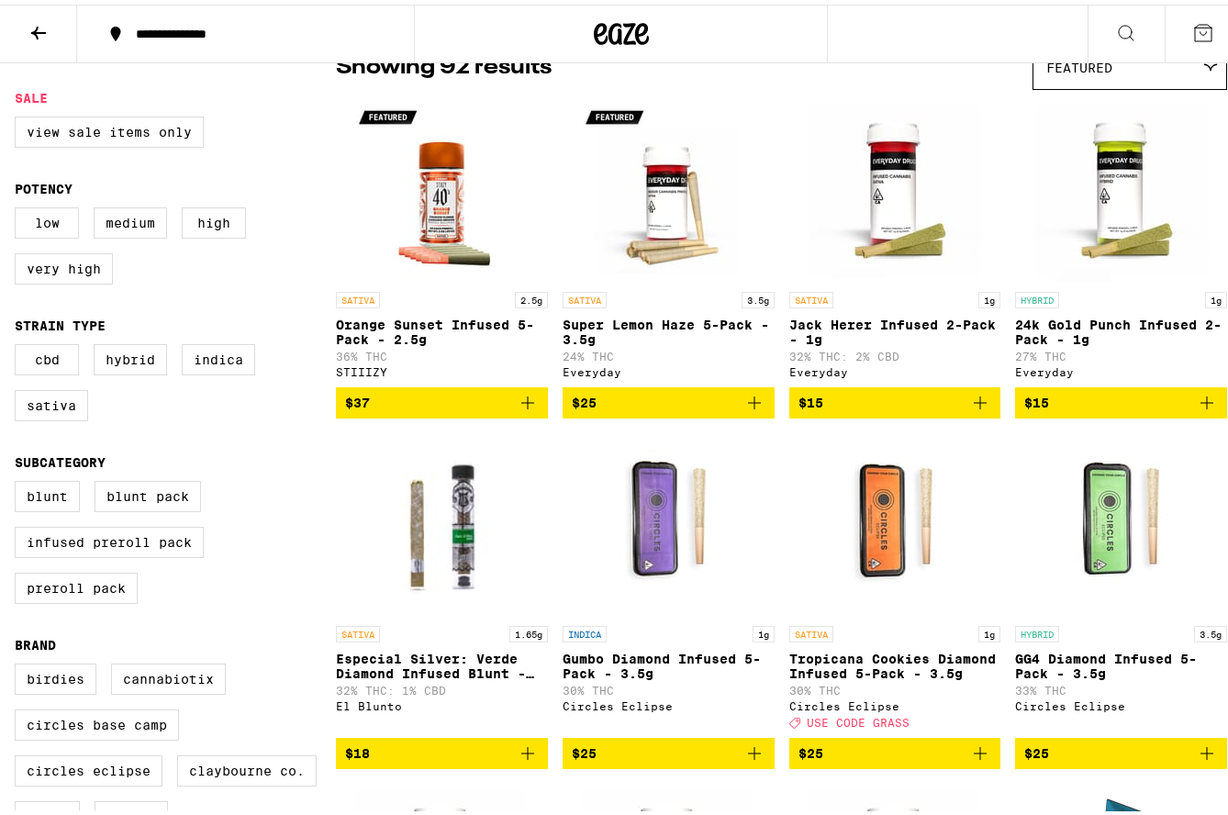
scroll to position [184, 0]
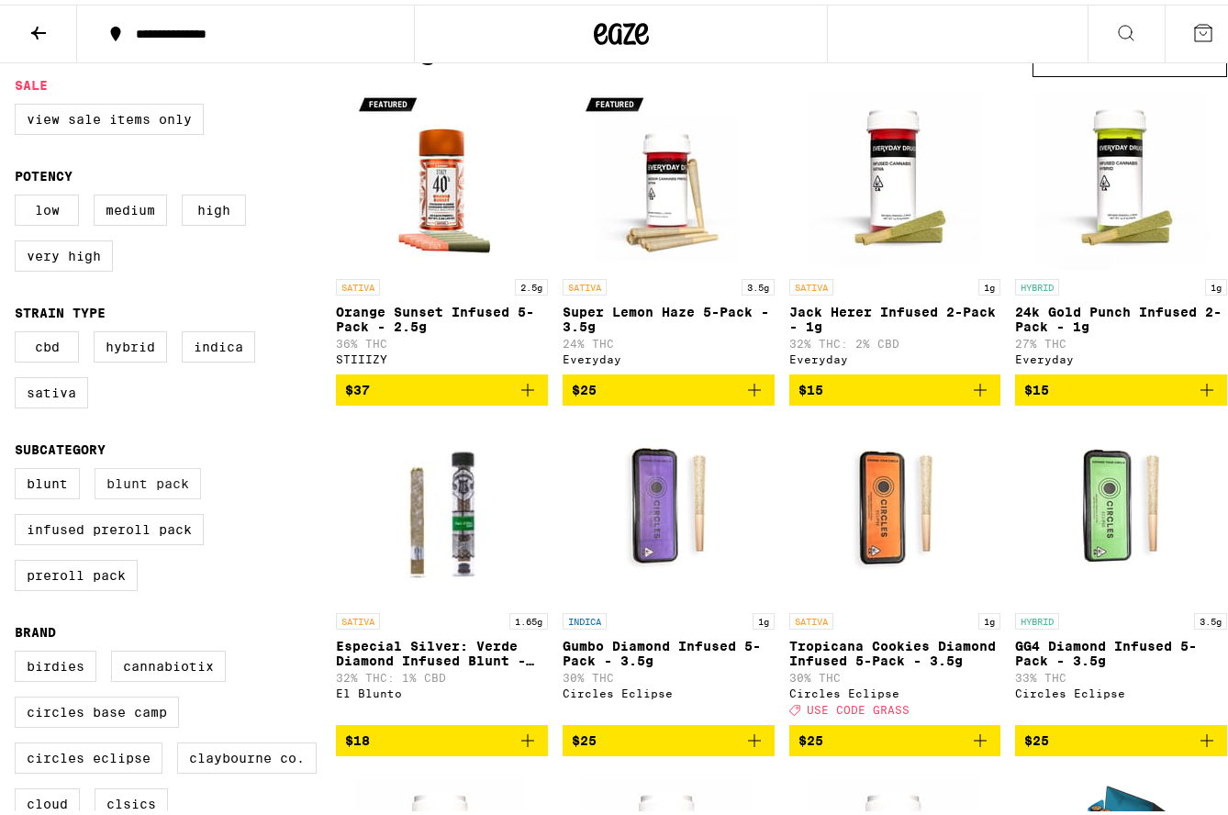
click at [143, 492] on label "Blunt Pack" at bounding box center [148, 478] width 106 height 31
click at [19, 467] on input "Blunt Pack" at bounding box center [18, 466] width 1 height 1
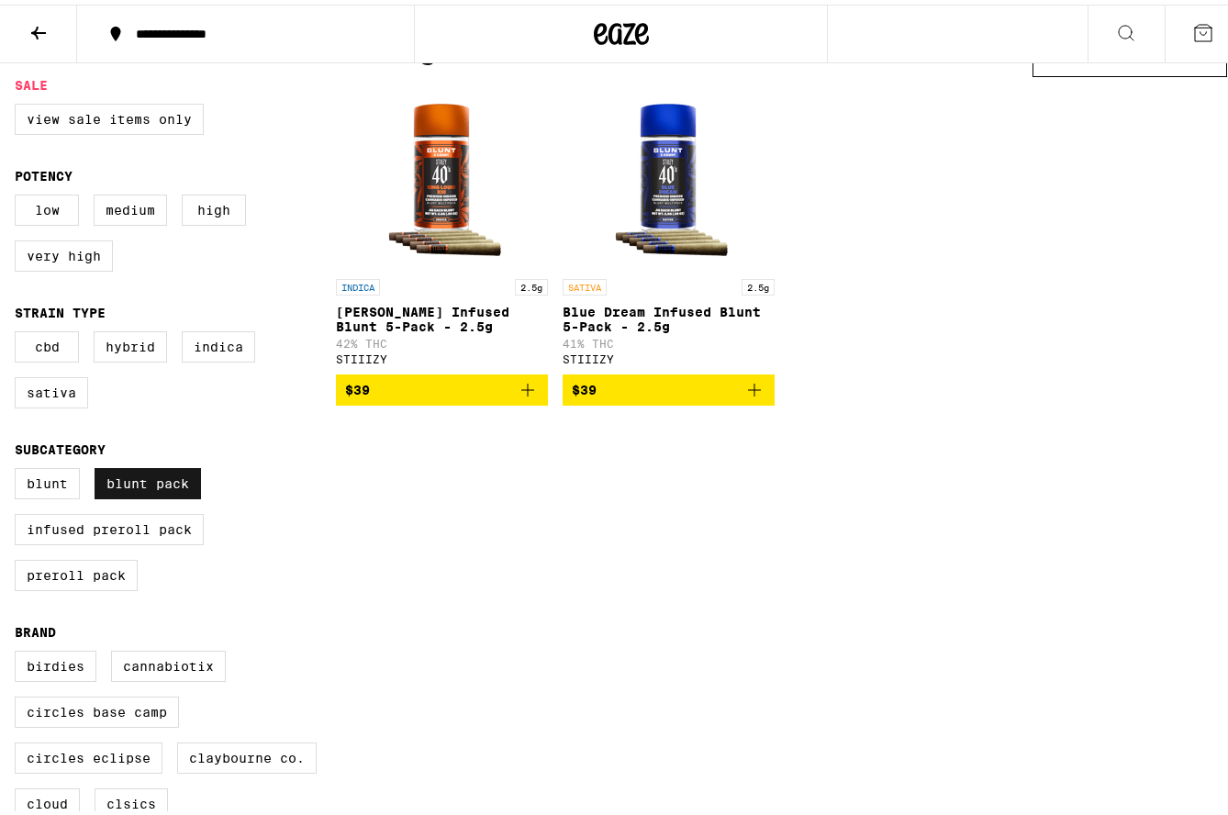
click at [143, 492] on label "Blunt Pack" at bounding box center [148, 478] width 106 height 31
click at [19, 467] on input "Blunt Pack" at bounding box center [18, 466] width 1 height 1
checkbox input "false"
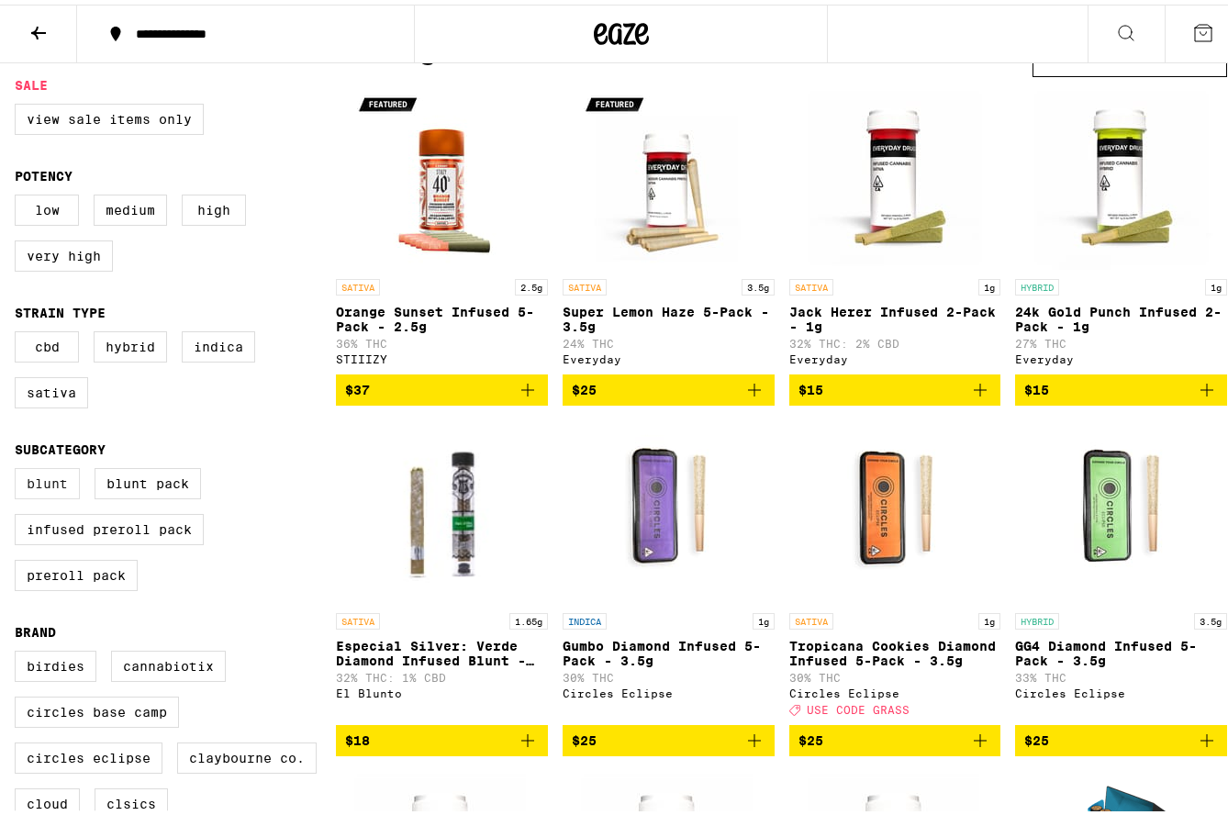
click at [33, 495] on label "Blunt" at bounding box center [47, 478] width 65 height 31
click at [19, 467] on input "Blunt" at bounding box center [18, 466] width 1 height 1
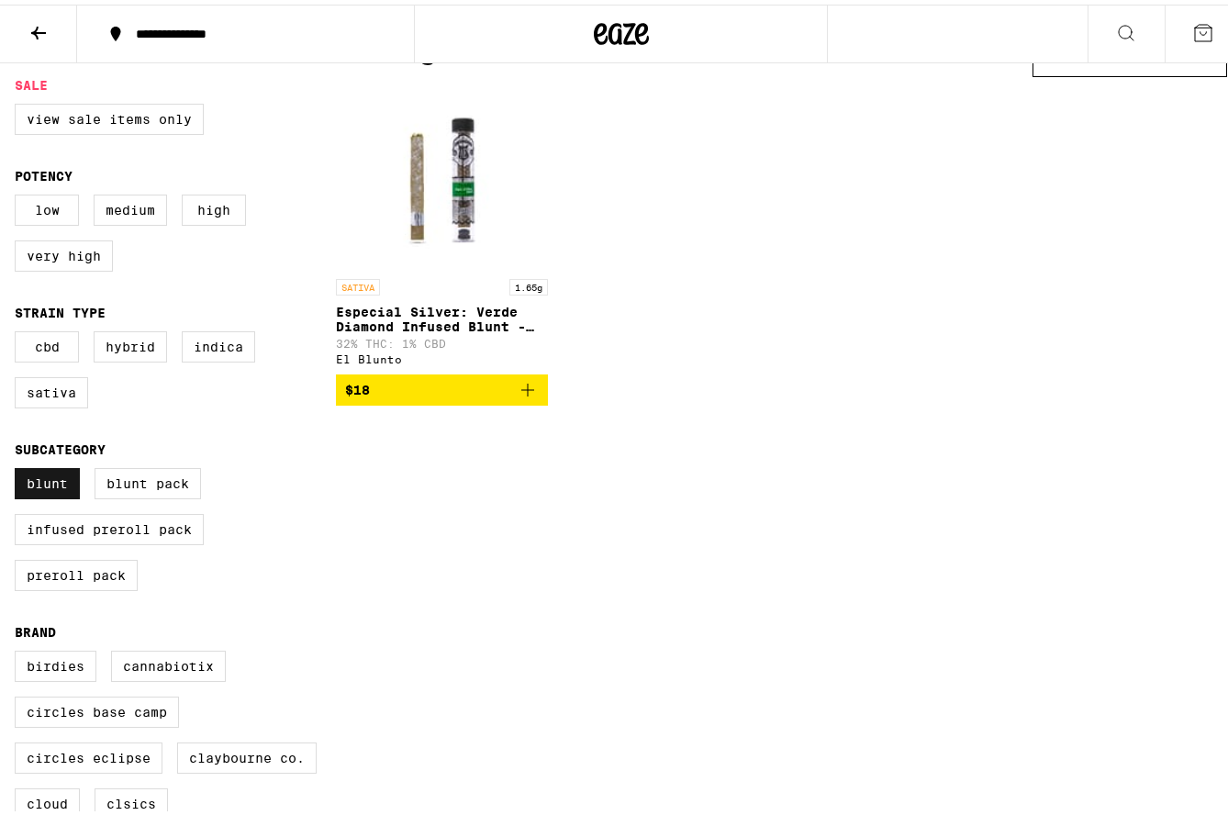
click at [33, 495] on label "Blunt" at bounding box center [47, 478] width 65 height 31
click at [19, 467] on input "Blunt" at bounding box center [18, 466] width 1 height 1
checkbox input "false"
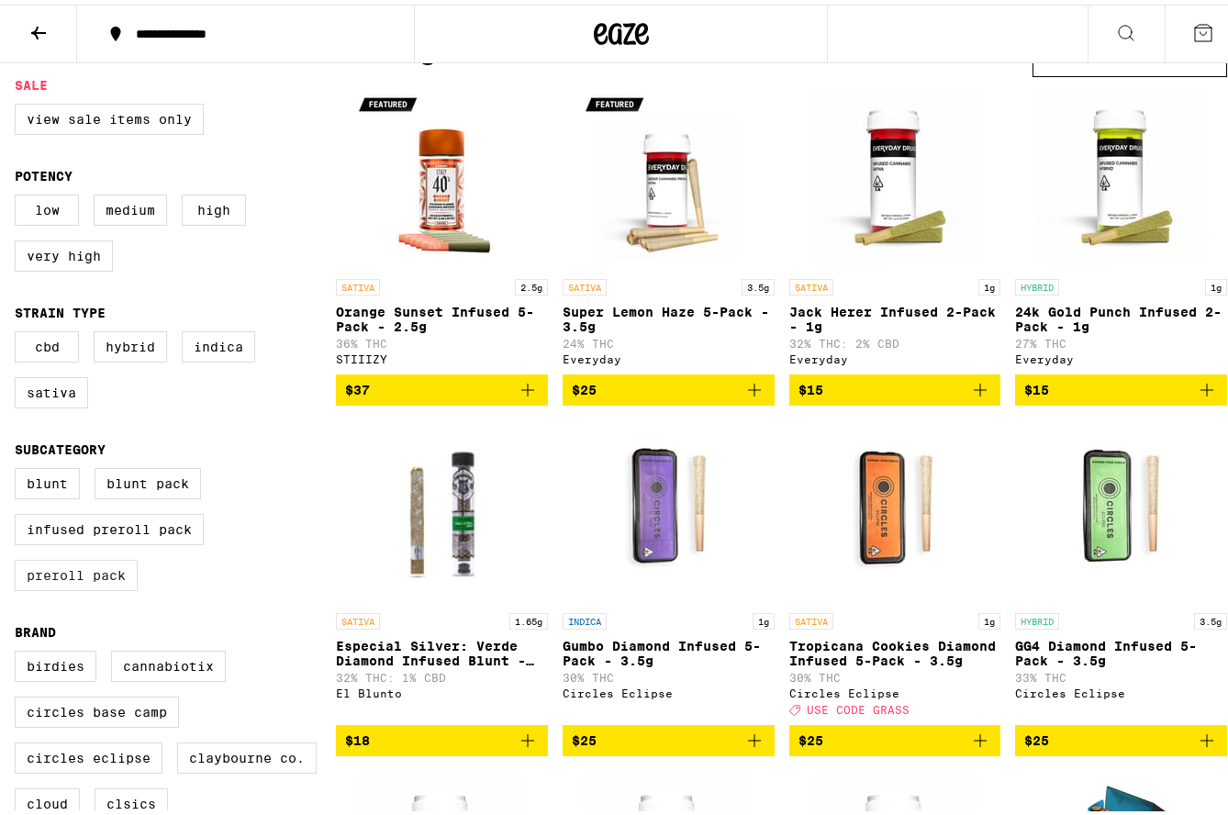
click at [50, 586] on label "Preroll Pack" at bounding box center [76, 570] width 123 height 31
click at [19, 467] on input "Preroll Pack" at bounding box center [18, 466] width 1 height 1
checkbox input "true"
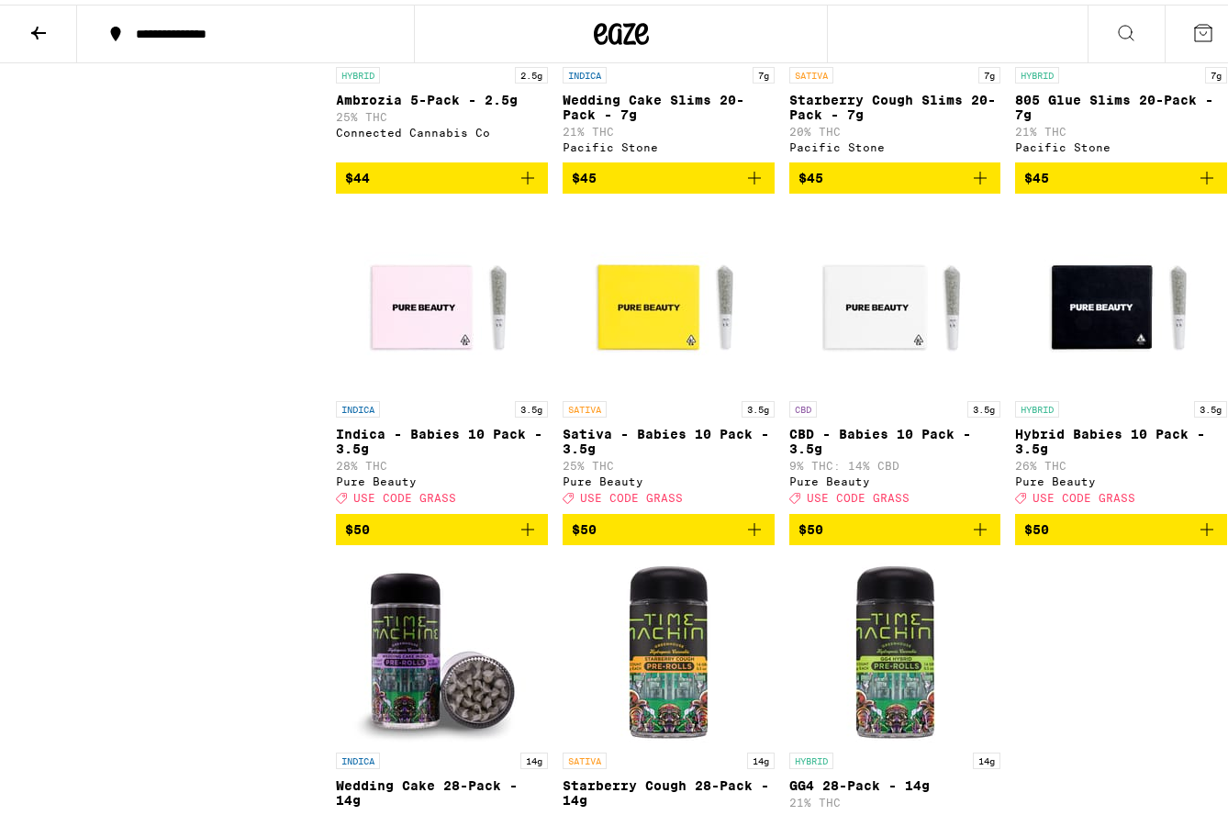
scroll to position [3763, 0]
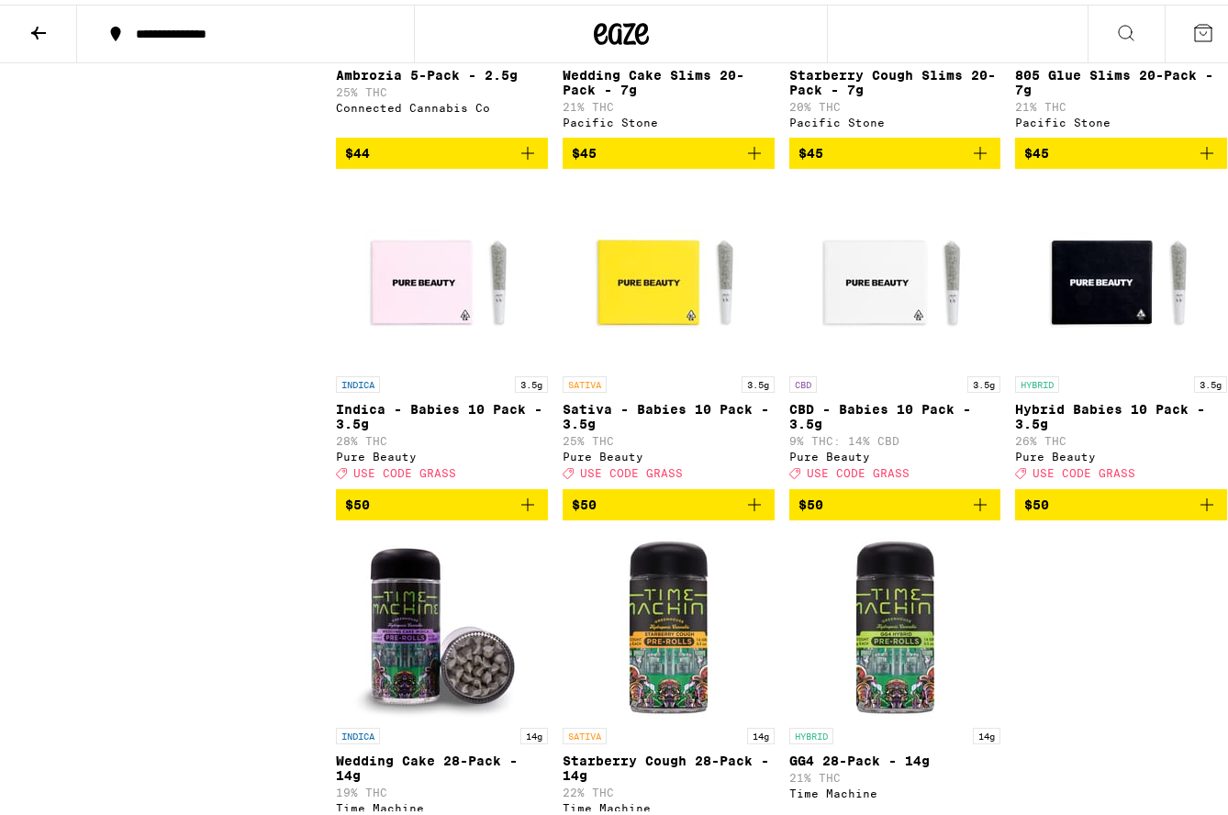
click at [39, 29] on icon at bounding box center [39, 28] width 22 height 22
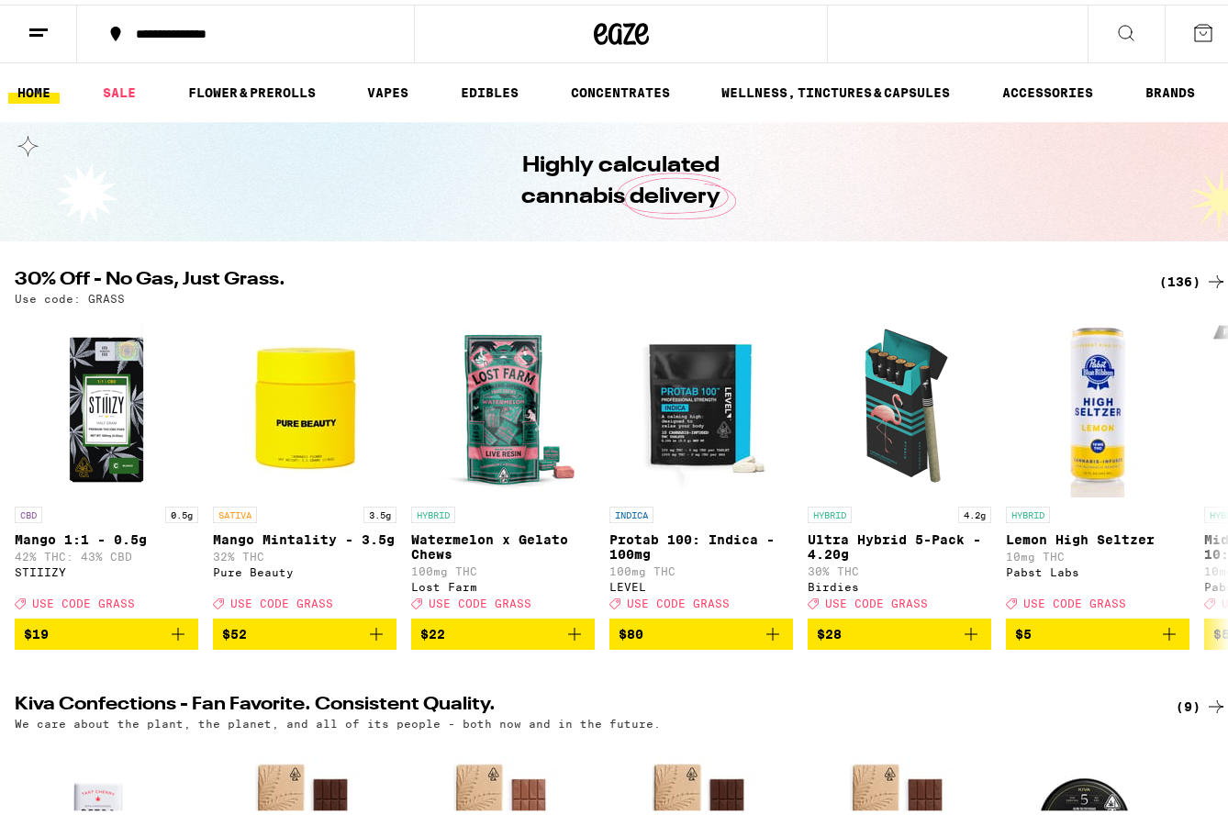
scroll to position [459, 0]
